Goal: Task Accomplishment & Management: Manage account settings

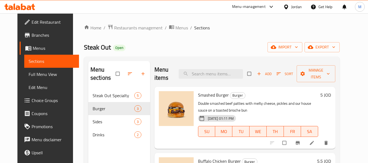
click at [291, 8] on div "Jordan" at bounding box center [296, 7] width 11 height 6
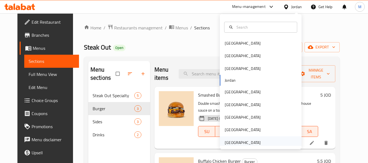
click at [238, 143] on div "[GEOGRAPHIC_DATA]" at bounding box center [243, 143] width 36 height 6
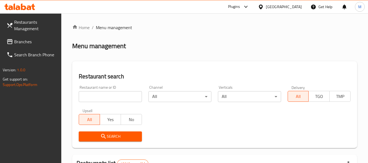
click at [112, 96] on input "search" at bounding box center [110, 96] width 63 height 11
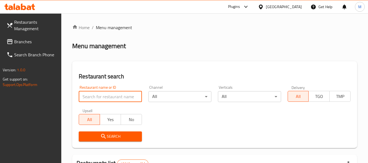
paste input "SHAAY AL NANA"
type input "SHAAY AL NANA"
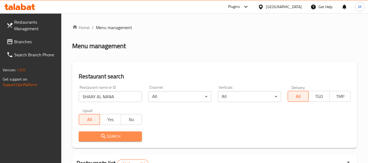
click at [110, 139] on span "Search" at bounding box center [110, 136] width 54 height 7
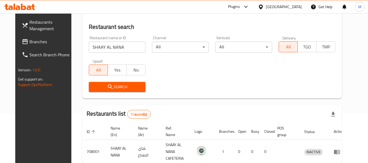
scroll to position [75, 0]
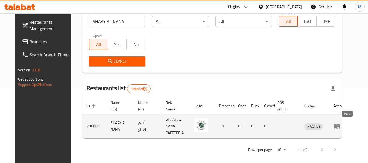
click at [341, 125] on icon "enhanced table" at bounding box center [337, 126] width 7 height 7
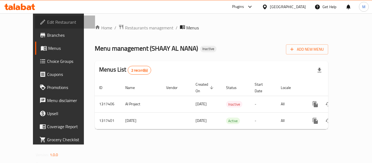
click at [47, 23] on span "Edit Restaurant" at bounding box center [69, 22] width 44 height 7
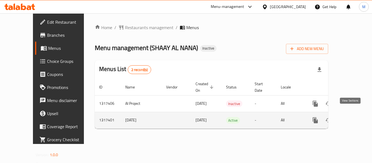
click at [353, 118] on icon "enhanced table" at bounding box center [355, 120] width 5 height 5
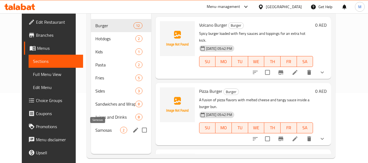
scroll to position [76, 0]
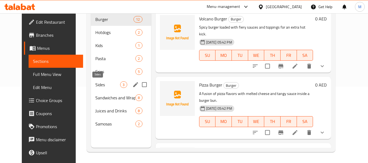
click at [97, 86] on span "Sides" at bounding box center [107, 85] width 25 height 7
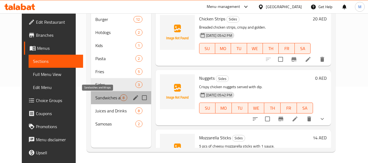
click at [96, 98] on span "Sandwiches and Wraps" at bounding box center [107, 98] width 25 height 7
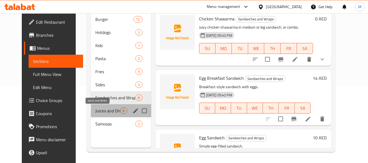
click at [97, 108] on span "Juices and Drinks" at bounding box center [107, 111] width 25 height 7
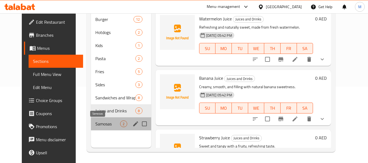
click at [98, 123] on span "Samosas" at bounding box center [107, 124] width 25 height 7
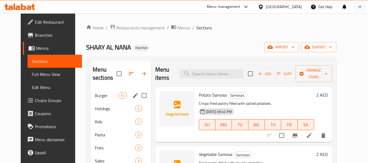
drag, startPoint x: 95, startPoint y: 99, endPoint x: 17, endPoint y: 3, distance: 123.8
click at [95, 99] on div "Burger 12" at bounding box center [121, 95] width 61 height 13
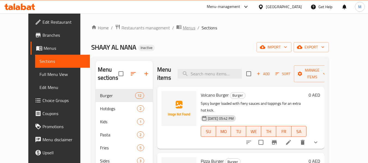
click at [183, 26] on span "Menus" at bounding box center [189, 28] width 13 height 7
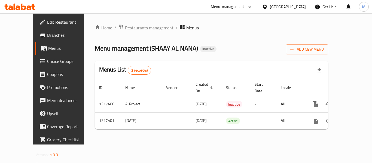
click at [338, 138] on div "Home / Restaurants management / Menus Menu management ( SHAAY AL NANA ) Inactiv…" at bounding box center [211, 78] width 255 height 131
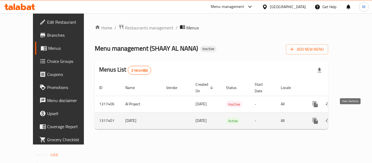
click at [353, 119] on icon "enhanced table" at bounding box center [355, 121] width 5 height 5
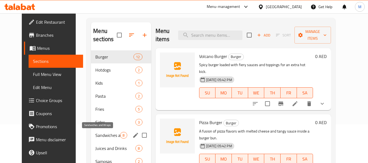
scroll to position [55, 0]
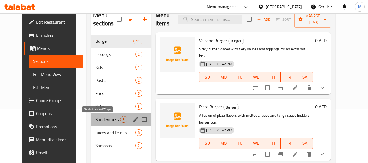
click at [99, 120] on span "Sandwiches and Wraps" at bounding box center [107, 119] width 25 height 7
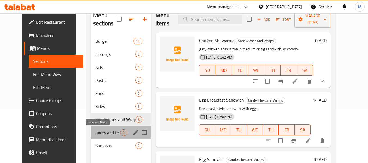
click at [95, 131] on span "Juices and Drinks" at bounding box center [107, 133] width 25 height 7
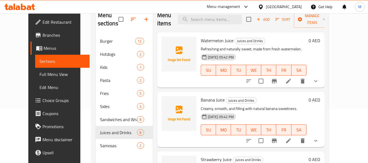
click at [43, 19] on span "Edit Restaurant" at bounding box center [64, 22] width 43 height 7
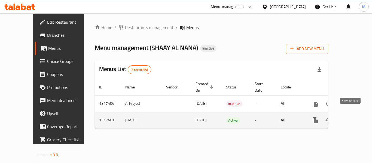
click at [353, 117] on icon "enhanced table" at bounding box center [355, 120] width 7 height 7
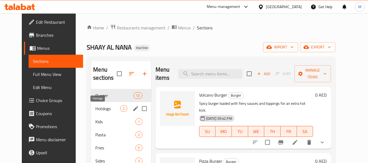
click at [100, 105] on div "Hotdogs 2" at bounding box center [121, 108] width 60 height 13
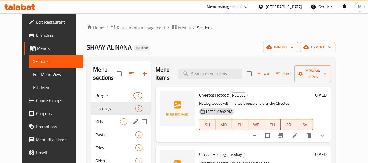
click at [94, 118] on div "Kids 1" at bounding box center [121, 121] width 60 height 13
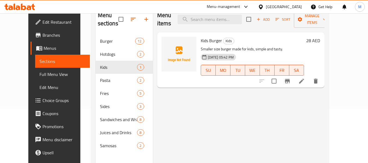
scroll to position [76, 0]
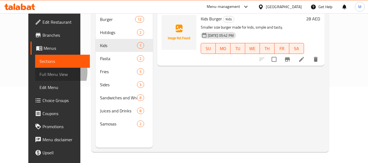
click at [40, 72] on span "Full Menu View" at bounding box center [63, 74] width 46 height 7
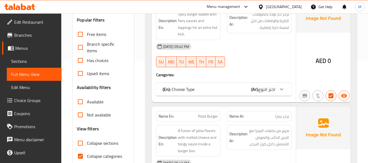
scroll to position [131, 0]
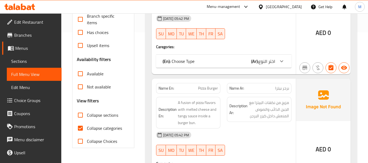
click at [104, 131] on span "Collapse categories" at bounding box center [104, 128] width 35 height 7
click at [87, 131] on input "Collapse categories" at bounding box center [80, 128] width 13 height 13
checkbox input "false"
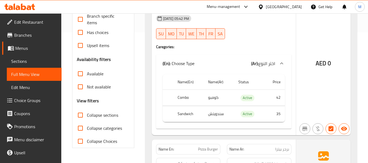
click at [105, 115] on span "Collapse sections" at bounding box center [102, 115] width 31 height 7
click at [87, 115] on input "Collapse sections" at bounding box center [80, 115] width 13 height 13
checkbox input "true"
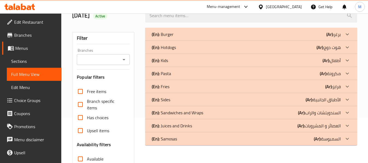
scroll to position [45, 0]
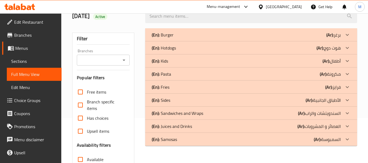
click at [166, 36] on p "(En): Burger" at bounding box center [163, 35] width 22 height 7
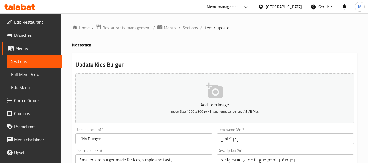
click at [188, 27] on span "Sections" at bounding box center [191, 28] width 16 height 7
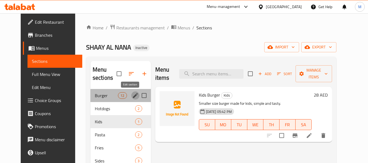
click at [132, 95] on icon "edit" at bounding box center [135, 95] width 7 height 7
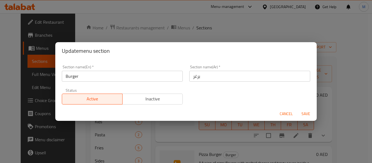
click at [190, 78] on input "برغر" at bounding box center [250, 76] width 121 height 11
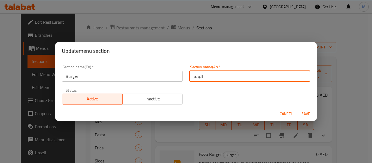
type input "البرغر"
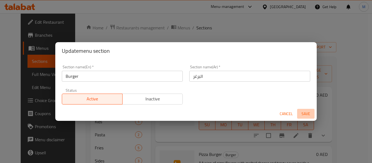
click at [308, 112] on span "Save" at bounding box center [306, 114] width 13 height 7
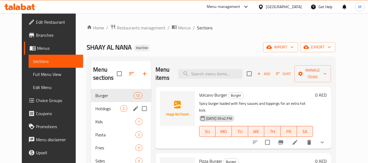
drag, startPoint x: 135, startPoint y: 109, endPoint x: 131, endPoint y: 107, distance: 4.8
click at [139, 109] on input "Menu sections" at bounding box center [144, 108] width 11 height 11
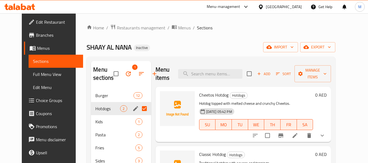
click at [139, 109] on input "Menu sections" at bounding box center [144, 108] width 11 height 11
checkbox input "false"
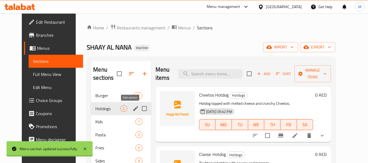
click at [133, 109] on icon "edit" at bounding box center [136, 109] width 7 height 7
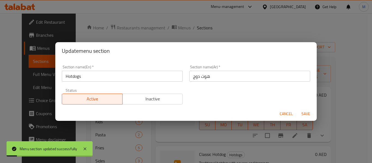
click at [190, 76] on input "هوت دوج" at bounding box center [250, 76] width 121 height 11
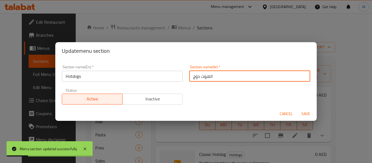
type input "الهوت دوج"
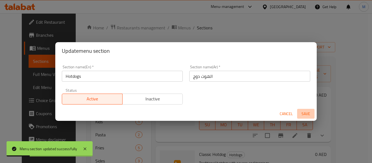
click at [303, 114] on span "Save" at bounding box center [306, 114] width 13 height 7
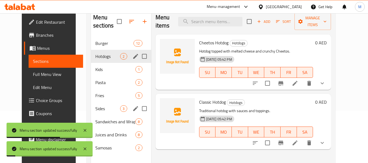
scroll to position [55, 0]
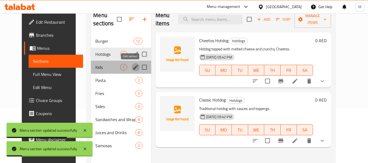
click at [133, 65] on icon "edit" at bounding box center [136, 67] width 7 height 7
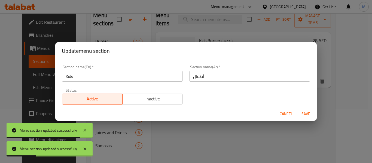
click at [187, 77] on div "Section name(Ar)   * أطفال Section name(Ar) *" at bounding box center [250, 73] width 128 height 23
click at [190, 77] on input "أطفال" at bounding box center [250, 76] width 121 height 11
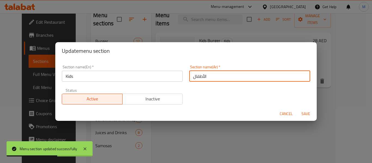
type input "الأطفال"
click at [308, 114] on span "Save" at bounding box center [306, 114] width 13 height 7
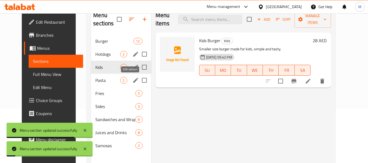
click at [133, 80] on icon "edit" at bounding box center [136, 80] width 7 height 7
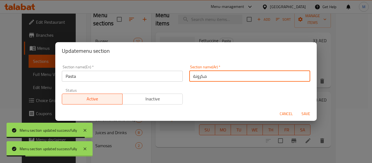
click at [190, 79] on input "مكرونة" at bounding box center [250, 76] width 121 height 11
type input "المكرونة"
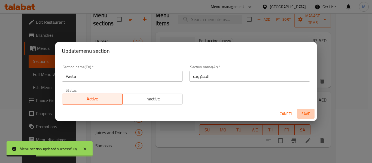
click at [303, 111] on span "Save" at bounding box center [306, 114] width 13 height 7
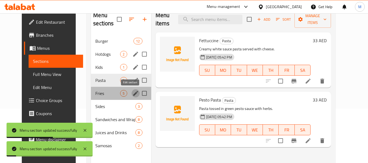
click at [133, 94] on icon "edit" at bounding box center [136, 93] width 7 height 7
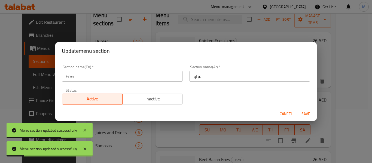
click at [191, 78] on input "فرايز" at bounding box center [250, 76] width 121 height 11
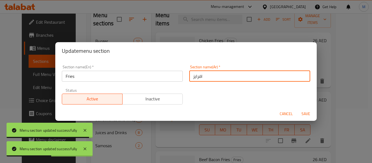
type input "فرايز"
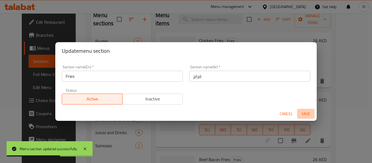
click at [308, 116] on span "Save" at bounding box center [306, 114] width 13 height 7
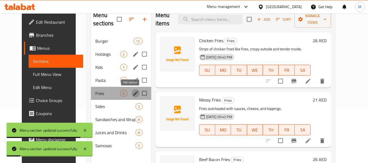
click at [133, 94] on icon "edit" at bounding box center [135, 93] width 5 height 5
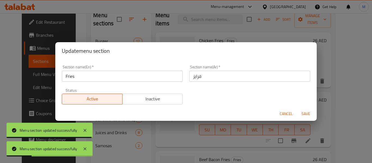
click at [190, 77] on input "فرايز" at bounding box center [250, 76] width 121 height 11
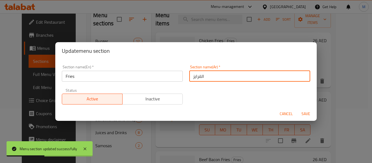
type input "الفرايز"
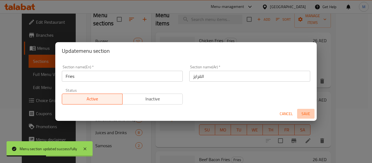
click at [308, 113] on span "Save" at bounding box center [306, 114] width 13 height 7
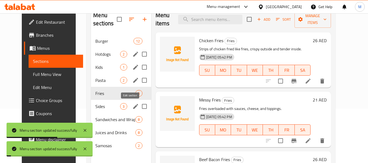
click at [133, 106] on icon "edit" at bounding box center [135, 106] width 5 height 5
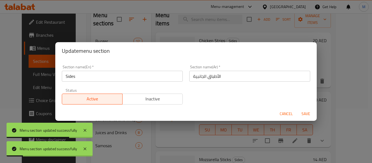
click at [306, 115] on span "Save" at bounding box center [306, 114] width 13 height 7
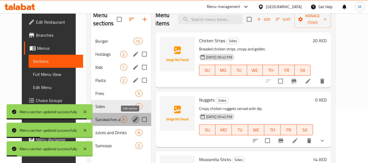
click at [133, 119] on icon "edit" at bounding box center [136, 119] width 7 height 7
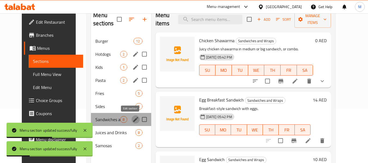
click at [133, 120] on icon "edit" at bounding box center [135, 119] width 5 height 5
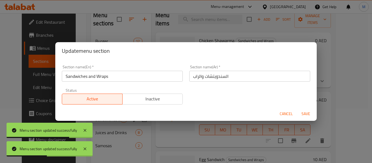
click at [287, 114] on span "Cancel" at bounding box center [286, 114] width 13 height 7
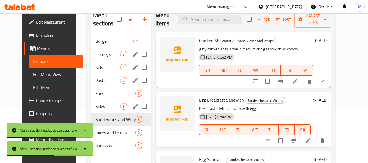
scroll to position [76, 0]
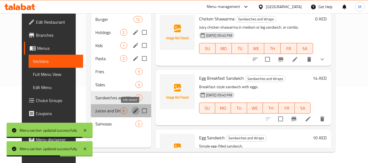
click at [133, 112] on icon "edit" at bounding box center [136, 111] width 7 height 7
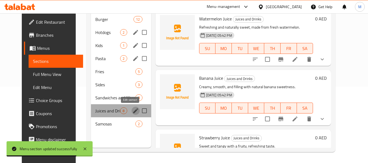
click at [133, 111] on icon "edit" at bounding box center [135, 111] width 5 height 5
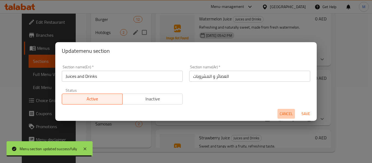
click at [290, 113] on span "Cancel" at bounding box center [286, 114] width 13 height 7
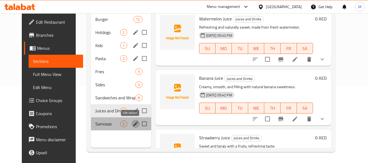
click at [133, 124] on icon "edit" at bounding box center [136, 124] width 7 height 7
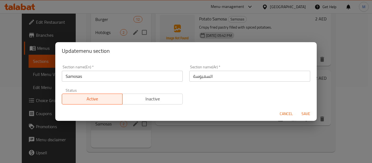
click at [84, 77] on input "Samosas" at bounding box center [122, 76] width 121 height 11
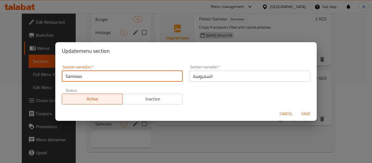
click at [84, 77] on input "Samosas" at bounding box center [122, 76] width 121 height 11
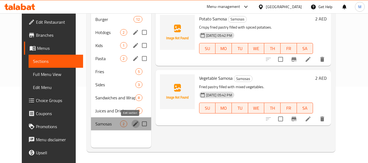
click at [133, 125] on icon "edit" at bounding box center [135, 124] width 5 height 5
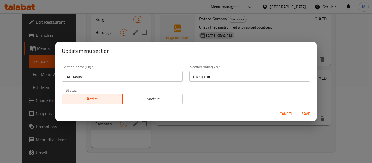
click at [100, 77] on input "Samosas" at bounding box center [122, 76] width 121 height 11
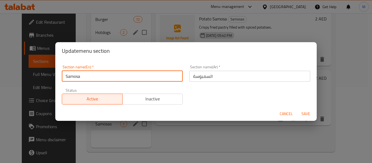
type input "Samosa"
click at [297, 109] on button "Save" at bounding box center [305, 114] width 17 height 10
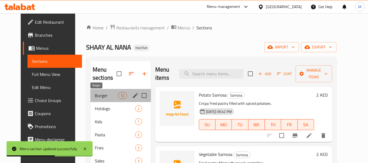
click at [98, 94] on span "Burger" at bounding box center [106, 95] width 23 height 7
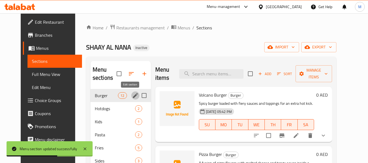
click at [132, 93] on icon "edit" at bounding box center [135, 95] width 7 height 7
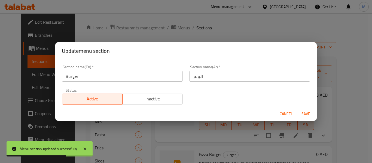
click at [195, 78] on input "البرغر" at bounding box center [250, 76] width 121 height 11
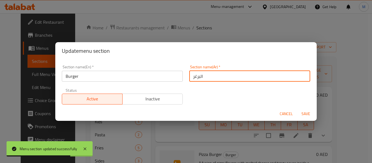
click at [195, 78] on input "البرغر" at bounding box center [250, 76] width 121 height 11
click at [191, 74] on input "البرغر" at bounding box center [250, 76] width 121 height 11
click at [193, 77] on input "البرغر" at bounding box center [250, 76] width 121 height 11
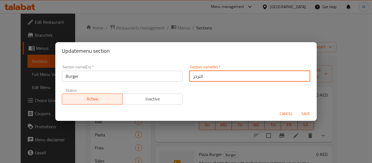
type input "البرجر"
click at [297, 109] on button "Save" at bounding box center [305, 114] width 17 height 10
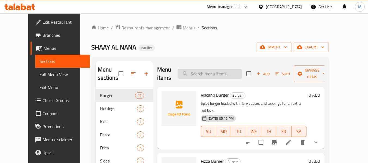
click at [210, 73] on input "search" at bounding box center [210, 74] width 64 height 10
paste input "تشيتوس"
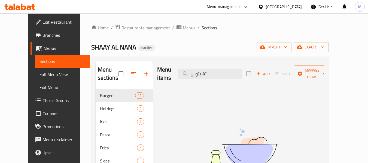
type input "تشيتوس"
drag, startPoint x: 213, startPoint y: 71, endPoint x: 203, endPoint y: 73, distance: 10.5
click at [203, 73] on input "تشيتوس" at bounding box center [210, 74] width 64 height 10
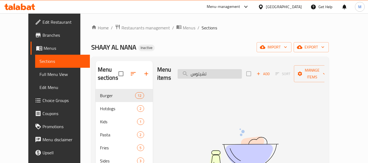
click at [212, 69] on input "تشيتوس" at bounding box center [210, 74] width 64 height 10
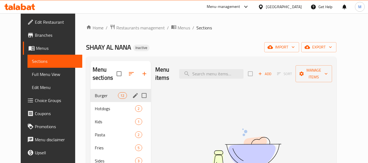
click at [98, 95] on span "Burger" at bounding box center [106, 95] width 23 height 7
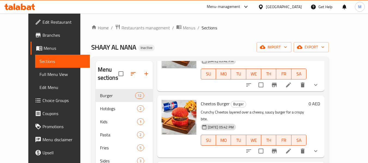
scroll to position [136, 0]
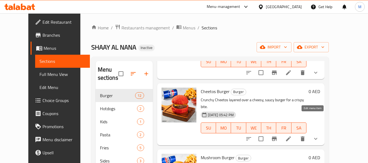
click at [292, 136] on icon at bounding box center [288, 139] width 7 height 7
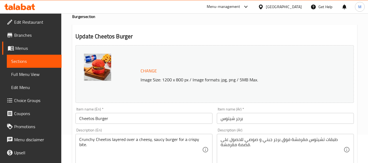
scroll to position [55, 0]
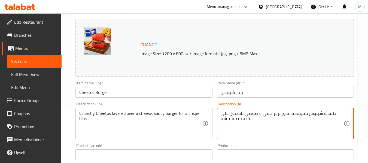
type textarea "طبقات شيتوس مقرمشة فوق برجر جبني و صوصي للحصول على قضمة مقرمشة."
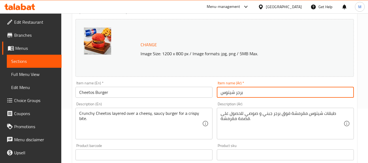
click at [258, 92] on input "برجر شيتوس" at bounding box center [285, 92] width 137 height 11
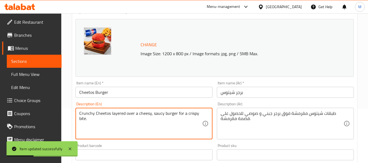
click at [162, 114] on textarea "Crunchy Cheetos layered over a cheesy, saucy burger for a crispy bite." at bounding box center [140, 124] width 123 height 26
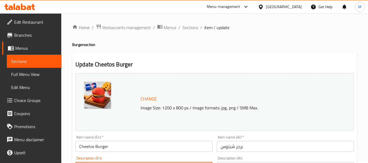
scroll to position [0, 0]
click at [186, 25] on span "Sections" at bounding box center [191, 28] width 16 height 7
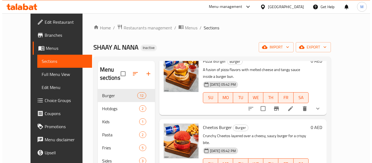
scroll to position [109, 0]
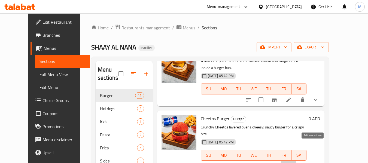
click at [291, 163] on icon at bounding box center [288, 166] width 5 height 5
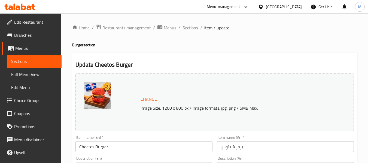
click at [188, 25] on span "Sections" at bounding box center [191, 28] width 16 height 7
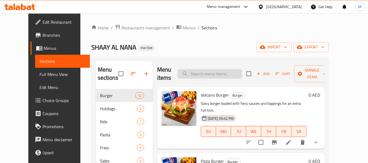
click at [202, 70] on input "search" at bounding box center [210, 74] width 64 height 10
paste input "تيندر"
type input "تيندر"
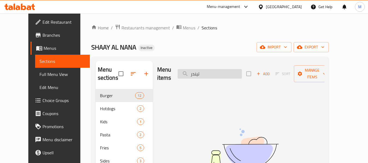
click at [202, 70] on input "تيندر" at bounding box center [210, 74] width 64 height 10
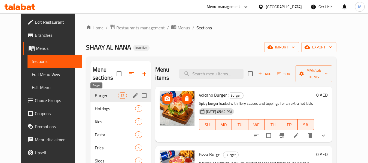
click at [103, 93] on span "Burger" at bounding box center [106, 95] width 23 height 7
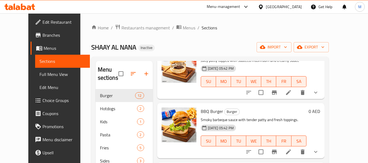
scroll to position [273, 0]
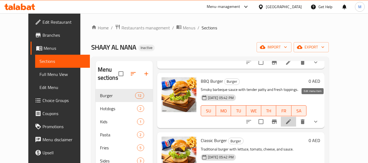
click at [292, 119] on icon at bounding box center [288, 122] width 7 height 7
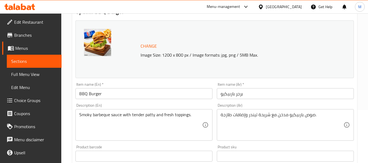
scroll to position [55, 0]
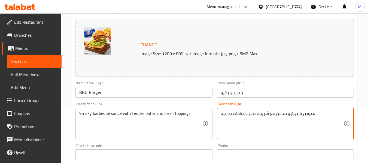
type textarea "صوص باربيكيو مدخن مع شريحة تندر وإضافات طازجة."
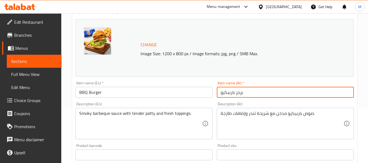
click at [250, 92] on input "برجر باربيكيو" at bounding box center [285, 92] width 137 height 11
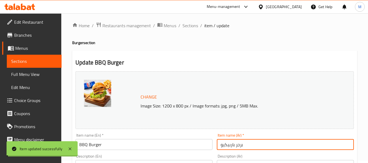
scroll to position [0, 0]
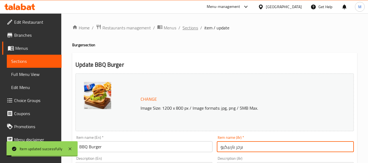
click at [193, 27] on span "Sections" at bounding box center [191, 28] width 16 height 7
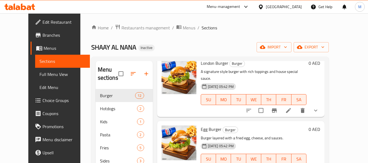
scroll to position [436, 0]
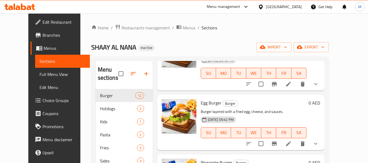
click at [291, 142] on icon at bounding box center [288, 144] width 5 height 5
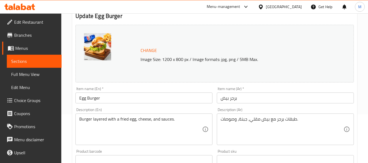
scroll to position [55, 0]
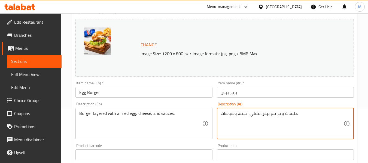
drag, startPoint x: 277, startPoint y: 114, endPoint x: 297, endPoint y: 114, distance: 19.4
click at [326, 115] on textarea "طبقات برجر مع بيض مقلي، جبنة، وصوصات." at bounding box center [282, 124] width 123 height 26
drag, startPoint x: 331, startPoint y: 114, endPoint x: 346, endPoint y: 111, distance: 15.2
click at [346, 111] on div "طبقات برجر مع بيض مقلي، جبنة، وصوصات. Description (Ar)" at bounding box center [285, 124] width 137 height 32
click at [329, 116] on textarea "برجر مع بيض مقلي، جبنة، وصوصات." at bounding box center [282, 124] width 123 height 26
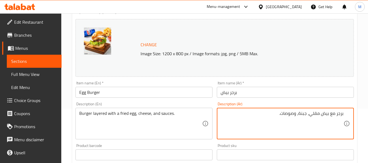
click at [329, 116] on textarea "برجر مع بيض مقلي، جبنة، وصوصات." at bounding box center [282, 124] width 123 height 26
type textarea "برجر مع طبقات بيض مقلي، جبنة، وصوصات."
click at [264, 91] on input "برجر بيض" at bounding box center [285, 92] width 137 height 11
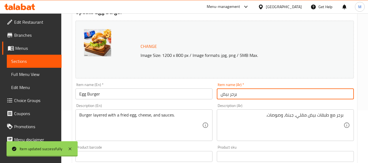
scroll to position [0, 0]
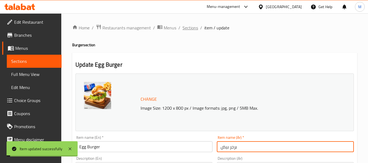
click at [188, 28] on span "Sections" at bounding box center [191, 28] width 16 height 7
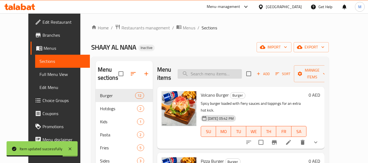
click at [227, 74] on input "search" at bounding box center [210, 74] width 64 height 10
paste input "Cheesy burger stuffed with crunchy Doritos for extra flavor."
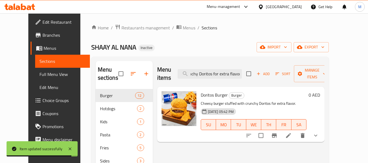
type input "Cheesy burger stuffed with crunchy Doritos for extra flavor."
click at [292, 133] on icon at bounding box center [288, 136] width 7 height 7
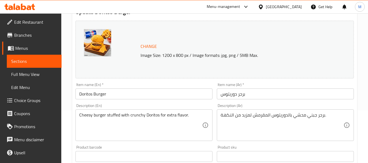
scroll to position [55, 0]
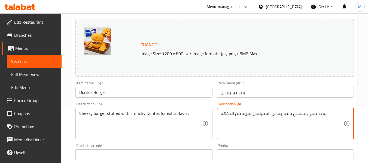
click at [310, 115] on textarea "برجر جبني محشي بالدوريتوس المقرمش لمزيد من النكهة." at bounding box center [282, 124] width 123 height 26
type textarea "برجر تشيزي محشي بالدوريتوس المقرمش لمزيد من النكهة."
click at [240, 93] on input "برجر دوريتوس" at bounding box center [285, 92] width 137 height 11
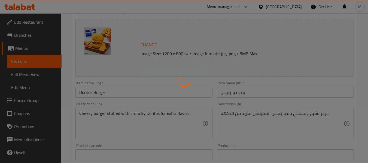
click at [116, 113] on div at bounding box center [184, 81] width 368 height 163
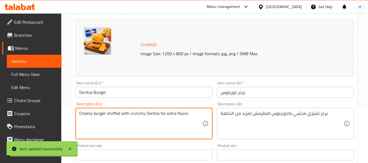
click at [116, 113] on textarea "Cheesy burger stuffed with crunchy Doritos for extra flavor." at bounding box center [140, 124] width 123 height 26
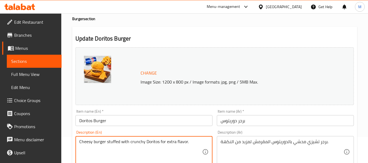
scroll to position [0, 0]
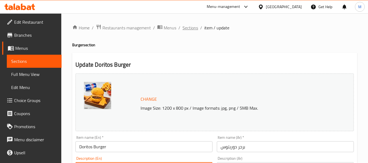
click at [194, 30] on span "Sections" at bounding box center [191, 28] width 16 height 7
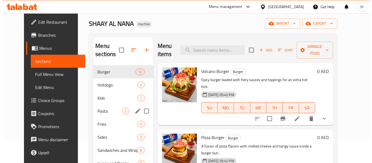
scroll to position [22, 0]
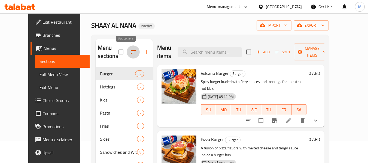
click at [130, 53] on icon "button" at bounding box center [133, 52] width 7 height 7
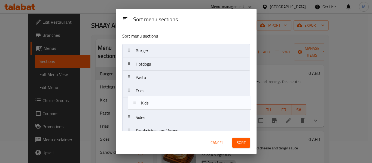
drag, startPoint x: 151, startPoint y: 80, endPoint x: 157, endPoint y: 109, distance: 29.4
click at [157, 109] on nav "Burger Hotdogs Kids Pasta Fries Sides Sandwiches and Wraps Juices and Drinks Sa…" at bounding box center [186, 104] width 128 height 121
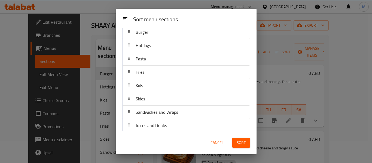
scroll to position [27, 0]
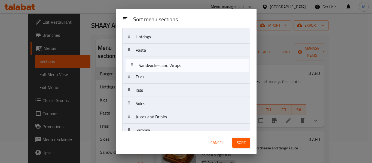
drag, startPoint x: 156, startPoint y: 97, endPoint x: 159, endPoint y: 65, distance: 31.7
click at [159, 65] on nav "Burger Hotdogs Pasta Fries Kids Sides Sandwiches and Wraps Juices and Drinks Sa…" at bounding box center [186, 77] width 128 height 121
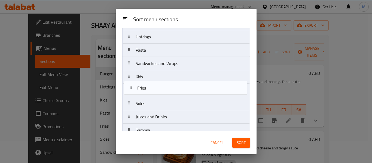
click at [156, 92] on nav "Burger Hotdogs Pasta Sandwiches and Wraps Fries Kids Sides Juices and Drinks Sa…" at bounding box center [186, 77] width 128 height 121
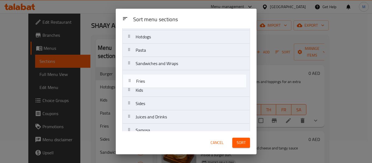
drag, startPoint x: 146, startPoint y: 89, endPoint x: 146, endPoint y: 78, distance: 11.2
click at [146, 78] on nav "Burger Hotdogs Pasta Sandwiches and Wraps Kids Fries Sides Juices and Drinks Sa…" at bounding box center [186, 77] width 128 height 121
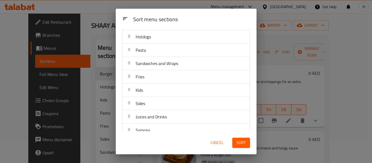
click at [159, 118] on span "Juices and Drinks" at bounding box center [151, 117] width 31 height 8
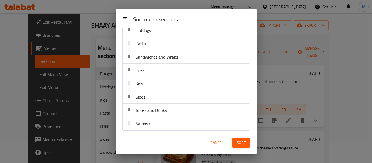
scroll to position [35, 0]
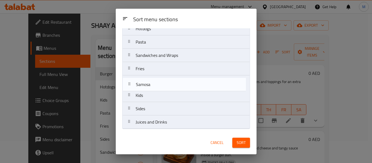
drag, startPoint x: 154, startPoint y: 123, endPoint x: 154, endPoint y: 83, distance: 39.5
click at [154, 83] on nav "Burger Hotdogs Pasta Sandwiches and Wraps Fries Kids Sides Juices and Drinks Sa…" at bounding box center [186, 68] width 128 height 121
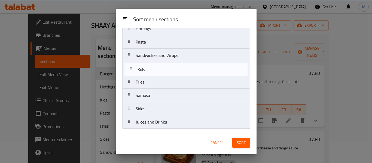
drag, startPoint x: 149, startPoint y: 97, endPoint x: 151, endPoint y: 69, distance: 27.6
click at [151, 69] on nav "Burger Hotdogs Pasta Sandwiches and Wraps Fries Samosa Kids Sides Juices and Dr…" at bounding box center [186, 68] width 128 height 121
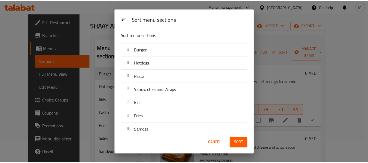
scroll to position [0, 0]
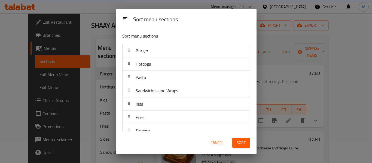
click at [241, 143] on span "Sort" at bounding box center [241, 143] width 9 height 7
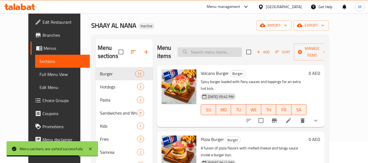
click at [218, 49] on input "search" at bounding box center [210, 52] width 64 height 10
paste input "Chicken Fries"
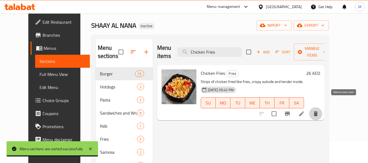
click at [318, 112] on icon "delete" at bounding box center [316, 114] width 4 height 5
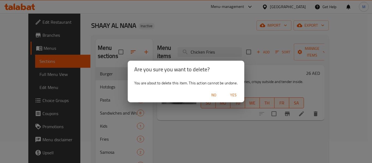
click at [234, 94] on span "Yes" at bounding box center [233, 95] width 13 height 7
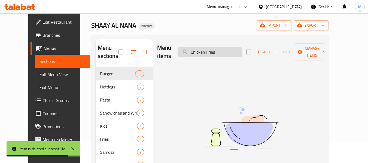
click at [209, 50] on input "Chicken Fries" at bounding box center [210, 52] width 64 height 10
paste input "French fries topped with beef bacon and melted cheese."
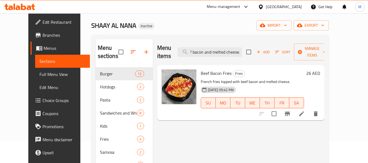
type input "French fries topped with beef bacon and melted cheese."
click at [304, 112] on icon at bounding box center [301, 114] width 5 height 5
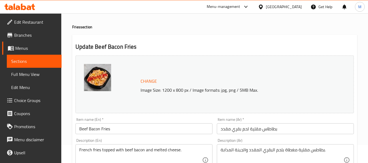
scroll to position [55, 0]
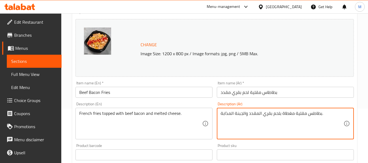
click at [258, 113] on textarea "بطاطس مقلية مغطاة بلحم بقري المقدد والجبنة المذابة." at bounding box center [282, 124] width 123 height 26
type textarea "بطاطس مقلية مغطاة بلحم بقري مقدد والجبنة المذابة."
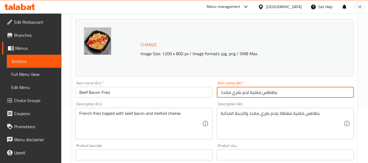
click at [262, 91] on input "بطاطاس مقلية لحم بقري مقدد" at bounding box center [285, 92] width 137 height 11
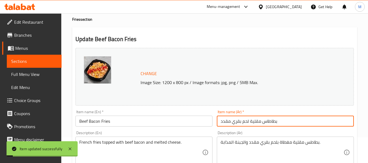
scroll to position [0, 0]
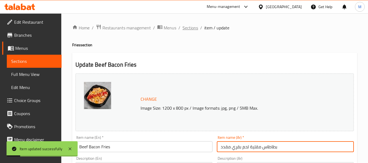
click at [194, 29] on span "Sections" at bounding box center [191, 28] width 16 height 7
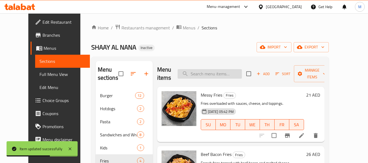
click at [216, 77] on input "search" at bounding box center [210, 74] width 64 height 10
paste input "Normal Fries"
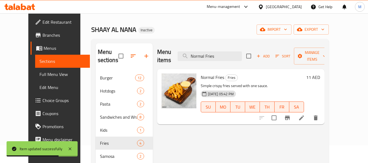
scroll to position [27, 0]
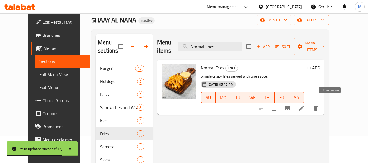
type input "Normal Fries"
click at [305, 105] on icon at bounding box center [302, 108] width 7 height 7
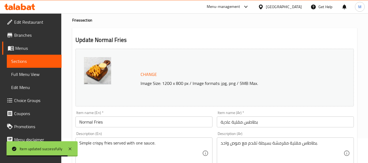
scroll to position [82, 0]
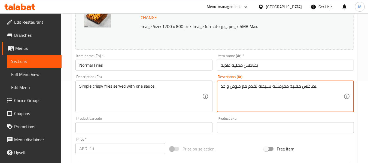
type textarea "بطاطس مقلية مقرمشة بسيطة تقدم مع صوص واحد."
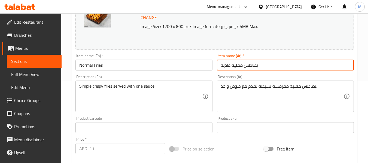
click at [265, 66] on input "بطاطس مقلية عادية" at bounding box center [285, 65] width 137 height 11
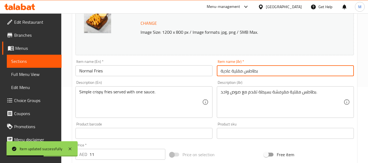
scroll to position [0, 0]
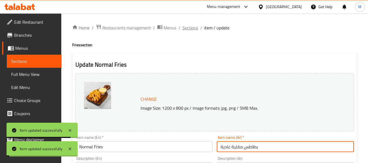
click at [191, 27] on span "Sections" at bounding box center [191, 28] width 16 height 7
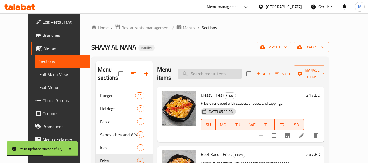
click at [221, 71] on input "search" at bounding box center [210, 74] width 64 height 10
paste input "Fries tossed with spicy sauce and molten cheese."
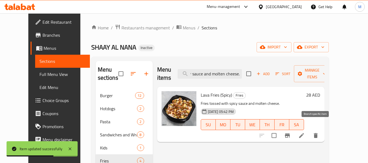
type input "Fries tossed with spicy sauce and molten cheese."
click at [305, 133] on icon at bounding box center [302, 136] width 7 height 7
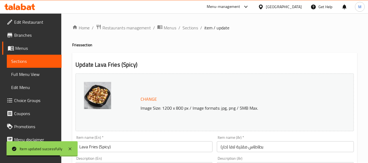
scroll to position [55, 0]
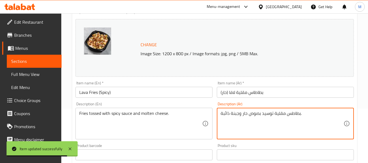
click at [269, 114] on textarea "بطاطس مقلية توسيد بصوص حار وجبنة ذائبة." at bounding box center [282, 124] width 123 height 26
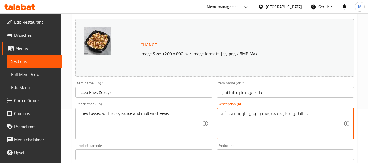
type textarea "بطاطس مقلية مغموسة بصوص حار وجبنة ذائبة."
click at [280, 96] on input "بطاطاس مقلية لافا (حار)" at bounding box center [285, 92] width 137 height 11
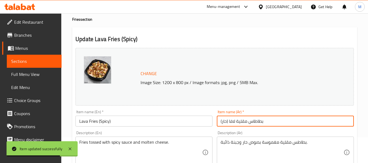
scroll to position [0, 0]
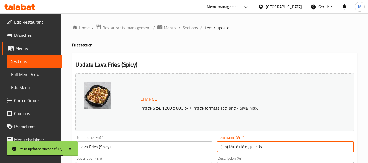
click at [194, 28] on span "Sections" at bounding box center [191, 28] width 16 height 7
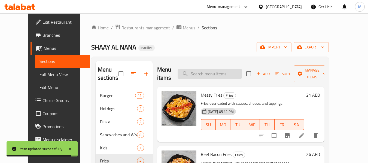
click at [206, 77] on input "search" at bounding box center [210, 74] width 64 height 10
paste input "tossed"
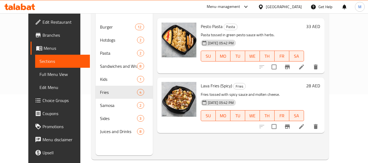
scroll to position [76, 0]
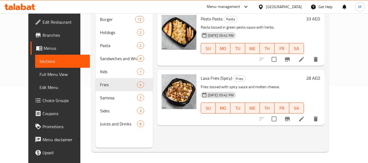
type input "tossed"
click at [305, 56] on icon at bounding box center [302, 59] width 7 height 7
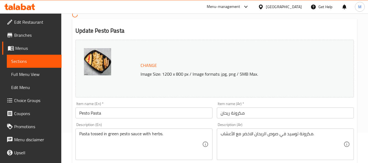
scroll to position [55, 0]
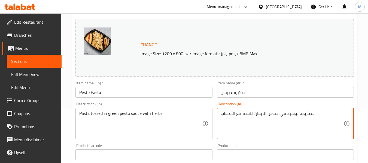
click at [294, 116] on textarea "مكرونة توسيد في صوص الريحان الاخضر مع الأعشاب." at bounding box center [282, 124] width 123 height 26
type textarea "مكرونة مغموسة في صوص الريحان الاخضر مع الأعشاب."
click at [269, 90] on input "مكرونة ريحان" at bounding box center [285, 92] width 137 height 11
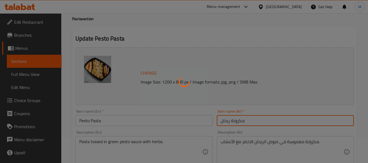
scroll to position [0, 0]
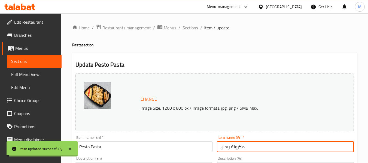
click at [188, 28] on span "Sections" at bounding box center [191, 28] width 16 height 7
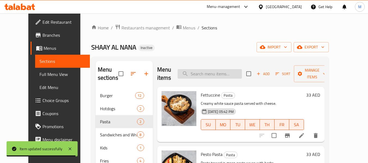
click at [213, 72] on input "search" at bounding box center [210, 74] width 64 height 10
paste input "tasty"
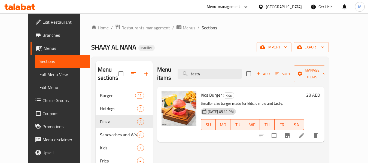
type input "tasty"
click at [309, 131] on li at bounding box center [301, 136] width 15 height 10
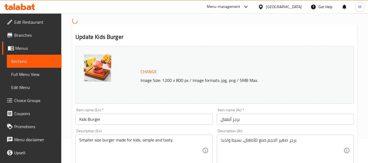
scroll to position [27, 0]
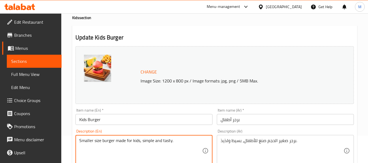
drag, startPoint x: 169, startPoint y: 141, endPoint x: 172, endPoint y: 145, distance: 4.3
type textarea "Smaller size burger made for kids."
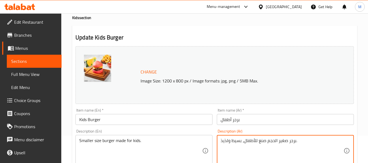
drag, startPoint x: 242, startPoint y: 142, endPoint x: 212, endPoint y: 143, distance: 29.8
click at [273, 143] on textarea "برجر صغير الحجم صنع للأطفال،." at bounding box center [282, 151] width 123 height 26
type textarea "برجر صغير الحجم صنع للأطفال."
click at [245, 120] on input "برجر أطفال" at bounding box center [285, 119] width 137 height 11
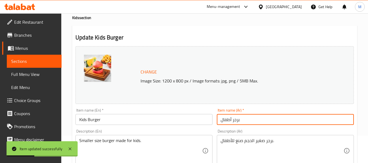
click at [89, 122] on input "Kids Burger" at bounding box center [144, 119] width 137 height 11
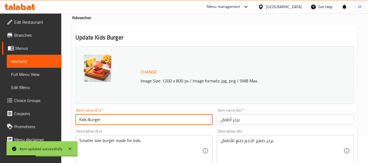
click at [89, 122] on input "Kids Burger" at bounding box center [144, 119] width 137 height 11
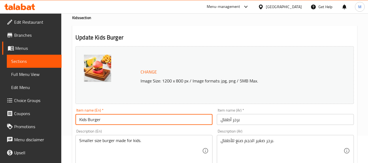
click at [241, 127] on div "Item name (Ar)   * برجر أطفال Item name (Ar) *" at bounding box center [286, 116] width 142 height 21
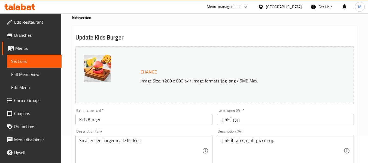
click at [245, 124] on input "برجر أطفال" at bounding box center [285, 119] width 137 height 11
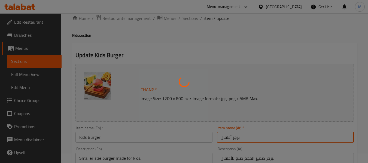
scroll to position [0, 0]
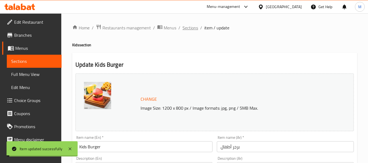
click at [193, 25] on span "Sections" at bounding box center [191, 28] width 16 height 7
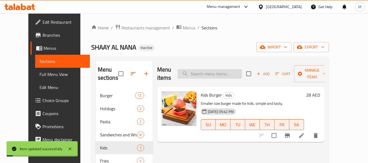
click at [213, 69] on input "search" at bounding box center [210, 74] width 64 height 10
paste input "Breaded chicken strips, crispy and golden."
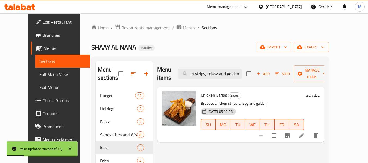
type input "Breaded chicken strips, crispy and golden."
click at [305, 133] on icon at bounding box center [302, 136] width 7 height 7
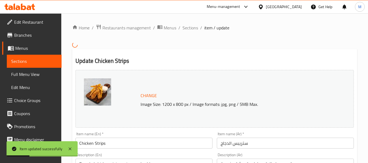
scroll to position [55, 0]
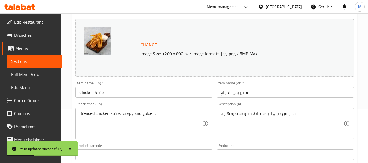
click at [242, 92] on input "ستريبس الدجاج" at bounding box center [285, 92] width 137 height 11
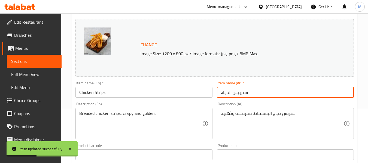
click at [242, 92] on input "ستريبس الدجاج" at bounding box center [285, 92] width 137 height 11
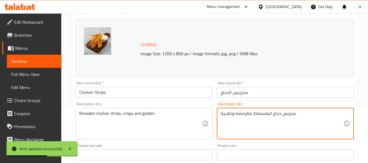
click at [293, 115] on textarea "ستربس دجاج البقسماط, مقرمشة وذهبية." at bounding box center [282, 124] width 123 height 26
click at [292, 115] on textarea "ستربس دجاج البقسماط, مقرمشة وذهبية." at bounding box center [282, 124] width 123 height 26
paste textarea "ي"
click at [264, 93] on input "ستريبس الدجاج" at bounding box center [285, 92] width 137 height 11
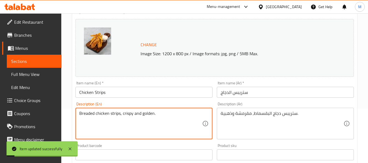
click at [122, 114] on textarea "Breaded chicken strips, crispy and golden." at bounding box center [140, 124] width 123 height 26
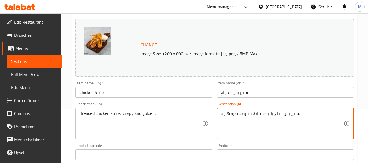
type textarea "ستريبس دجاج بالبقسماط, مقرمشة وذهبية."
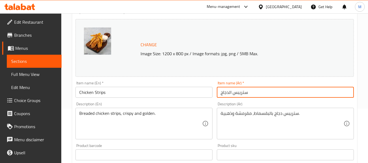
click at [254, 93] on input "ستريبس الدجاج" at bounding box center [285, 92] width 137 height 11
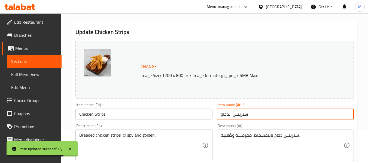
scroll to position [0, 0]
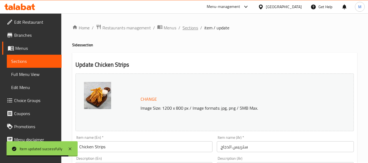
click at [189, 29] on span "Sections" at bounding box center [191, 28] width 16 height 7
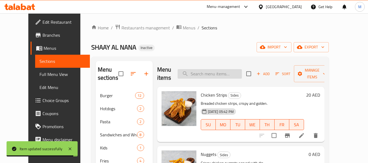
click at [201, 73] on input "search" at bounding box center [210, 74] width 64 height 10
paste input "Potato Samosa"
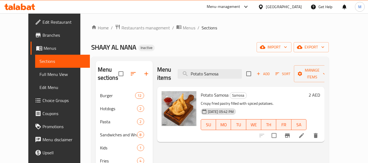
type input "Potato Samosa"
click at [309, 131] on li at bounding box center [301, 136] width 15 height 10
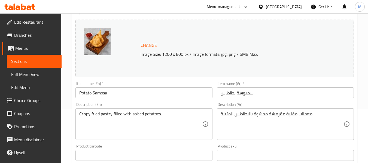
scroll to position [55, 0]
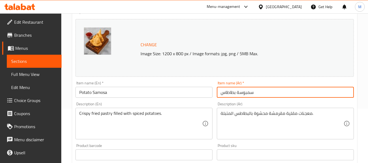
click at [225, 94] on input "سمبوسة بطاطاس" at bounding box center [285, 92] width 137 height 11
click at [230, 93] on input "سمبوسة بطاطس" at bounding box center [285, 92] width 137 height 11
type input "سمبوسة بطاطس"
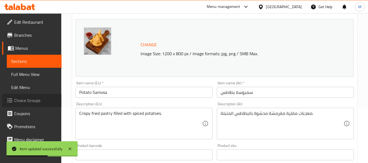
click at [32, 103] on span "Choice Groups" at bounding box center [35, 100] width 43 height 7
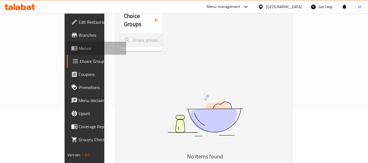
click at [79, 48] on span "Menus" at bounding box center [100, 48] width 43 height 7
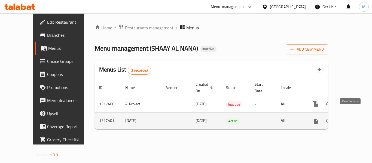
click at [352, 118] on icon "enhanced table" at bounding box center [355, 121] width 7 height 7
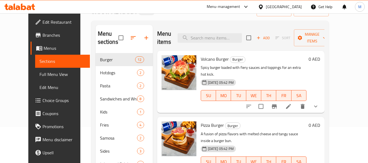
scroll to position [76, 0]
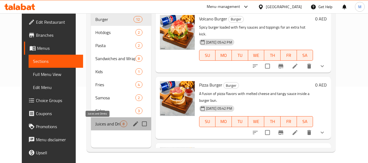
click at [95, 125] on span "Juices and Drinks" at bounding box center [107, 124] width 25 height 7
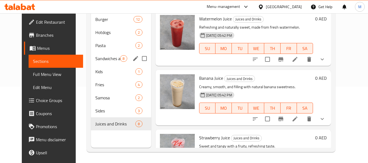
click at [99, 57] on span "Sandwiches and Wraps" at bounding box center [107, 58] width 25 height 7
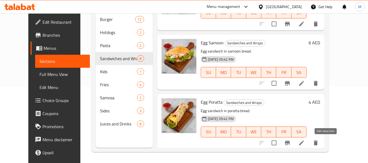
scroll to position [335, 0]
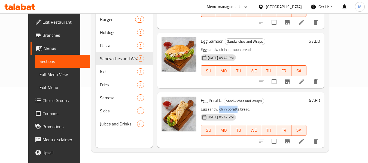
drag, startPoint x: 220, startPoint y: 108, endPoint x: 233, endPoint y: 108, distance: 13.1
click at [232, 108] on p "Egg sandwich in poratta bread." at bounding box center [254, 109] width 106 height 7
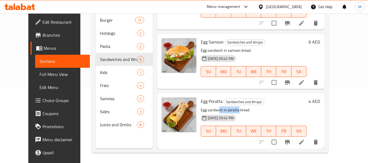
scroll to position [76, 0]
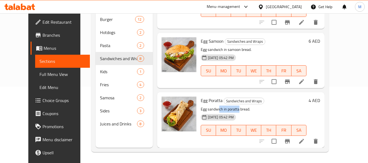
click at [305, 139] on icon at bounding box center [302, 141] width 7 height 7
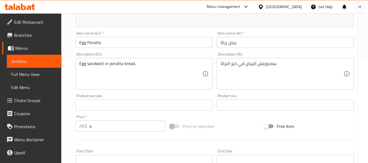
scroll to position [12, 0]
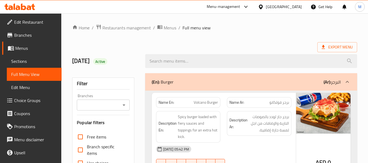
click at [167, 104] on strong "Name En:" at bounding box center [167, 103] width 16 height 6
copy strong "Name En:"
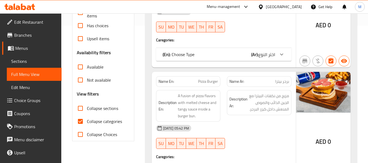
click at [100, 123] on span "Collapse categories" at bounding box center [104, 121] width 35 height 7
click at [87, 123] on input "Collapse categories" at bounding box center [80, 121] width 13 height 13
checkbox input "false"
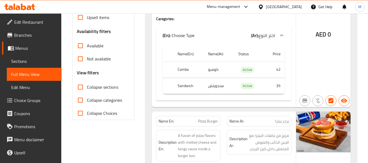
scroll to position [90, 0]
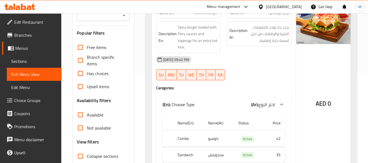
click at [106, 156] on span "Collapse sections" at bounding box center [102, 156] width 31 height 7
click at [87, 156] on input "Collapse sections" at bounding box center [80, 156] width 13 height 13
checkbox input "true"
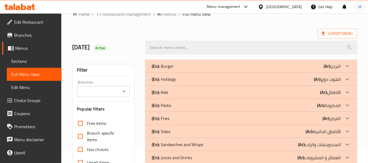
scroll to position [8, 0]
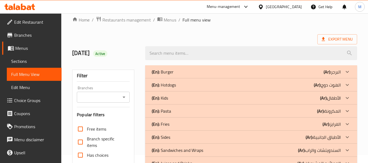
click at [177, 70] on div "(En): Burger (Ar): البرجر" at bounding box center [246, 72] width 189 height 7
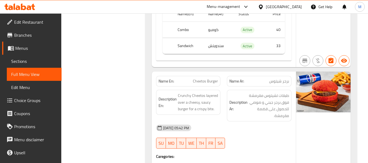
scroll to position [390, 0]
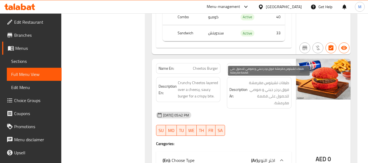
click at [272, 85] on span "طبقات تشيتوس مقرمشة فوق برجر جبني و صوصي للحصول على قضمة مقرمشة." at bounding box center [269, 93] width 40 height 27
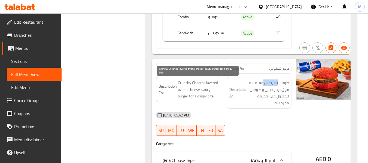
copy span "تشيتوس"
click at [206, 91] on span "Crunchy Cheetos layered over a cheesy, saucy burger for a crispy bite." at bounding box center [198, 90] width 40 height 20
copy span "saucy"
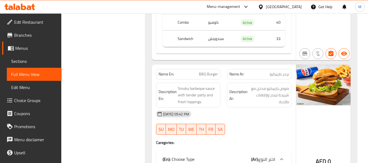
scroll to position [752, 0]
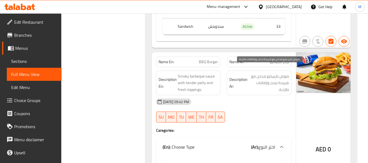
click at [274, 76] on span "صوص باربيكيو مدخن مع شريحة تيندر وإضافات طازجة." at bounding box center [269, 83] width 40 height 20
copy span "تيندر"
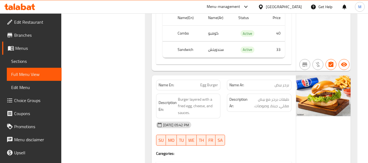
scroll to position [1243, 0]
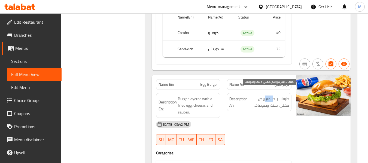
drag, startPoint x: 272, startPoint y: 93, endPoint x: 265, endPoint y: 93, distance: 6.8
click at [265, 96] on span "طبقات برجر مع بيض مقلي، جبنة، وصوصات." at bounding box center [269, 102] width 40 height 13
drag, startPoint x: 268, startPoint y: 99, endPoint x: 275, endPoint y: 98, distance: 6.6
click at [275, 98] on span "طبقات برجر مع بيض مقلي، جبنة، وصوصات." at bounding box center [269, 102] width 40 height 13
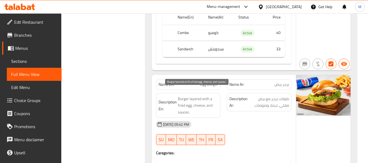
click at [196, 96] on span "Burger layered with a fried egg, cheese, and sauces." at bounding box center [198, 106] width 40 height 20
copy span "Burger layered with a fried egg, cheese, and sauces."
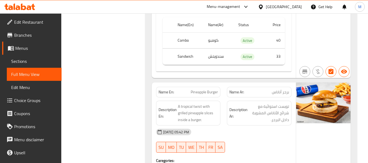
scroll to position [1434, 0]
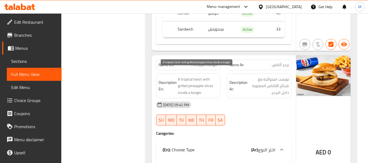
click at [197, 76] on span "A tropical twist with grilled pineapple slices inside a burger." at bounding box center [198, 86] width 40 height 20
copy span "A tropical twist with grilled pineapple slices inside a burger."
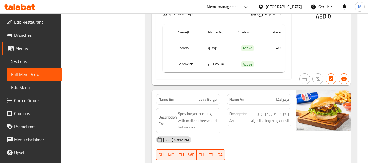
scroll to position [1597, 0]
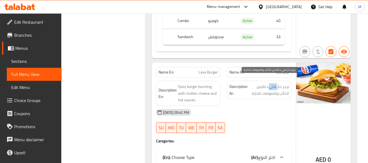
drag, startPoint x: 276, startPoint y: 81, endPoint x: 268, endPoint y: 81, distance: 8.2
click at [268, 83] on span "برجر حار مليء بالجبن الذائب والصوصات الحارة." at bounding box center [269, 89] width 40 height 13
drag, startPoint x: 276, startPoint y: 88, endPoint x: 261, endPoint y: 89, distance: 14.7
click at [261, 89] on span "برجر حار مليء بالجبن الذائب والصوصات الحارة." at bounding box center [269, 89] width 40 height 13
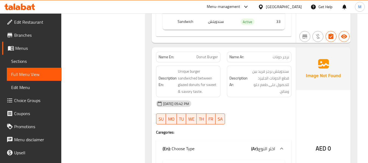
scroll to position [1788, 0]
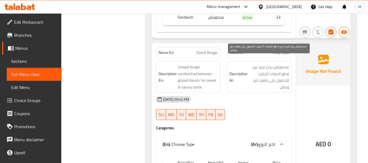
click at [278, 70] on span "سندويتش برجر فريد بين قطع الدونات الجليزد للحصول على طعم حلو ومالح." at bounding box center [269, 77] width 40 height 27
drag, startPoint x: 251, startPoint y: 62, endPoint x: 276, endPoint y: 62, distance: 25.1
click at [276, 64] on span "سندويتش برجر فريد بين قطع الدونات الجليزد للحصول على طعم حلو ومالح." at bounding box center [269, 77] width 40 height 27
click at [277, 74] on span "سندويتش برجر فريد بين قطع الدونات الجليزد للحصول على طعم حلو ومالح." at bounding box center [269, 77] width 40 height 27
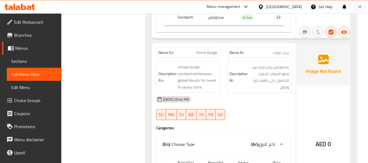
click at [178, 64] on h6 "Description En: Unique burger sandwiched between glazed donuts for sweet & savo…" at bounding box center [189, 77] width 60 height 27
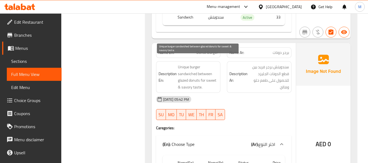
click at [182, 64] on span "Unique burger sandwiched between glazed donuts for sweet & savory taste." at bounding box center [198, 77] width 40 height 27
copy span "Unique"
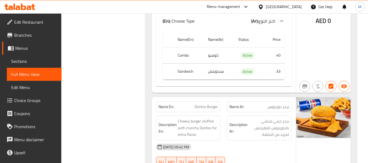
scroll to position [1924, 0]
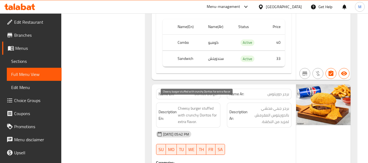
click at [197, 105] on span "Cheesy burger stuffed with crunchy Doritos for extra flavor." at bounding box center [198, 115] width 40 height 20
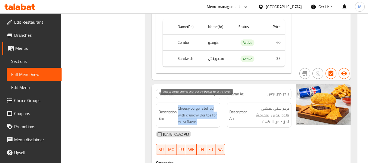
click at [197, 105] on span "Cheesy burger stuffed with crunchy Doritos for extra flavor." at bounding box center [198, 115] width 40 height 20
copy span "Cheesy burger stuffed with crunchy Doritos for extra flavor."
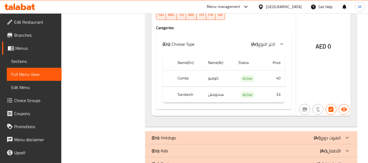
scroll to position [2096, 0]
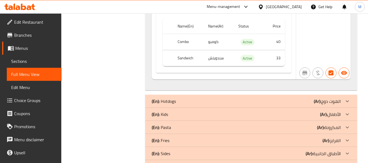
click at [194, 98] on div "(En): Hotdogs (Ar): الهوت دوج" at bounding box center [246, 101] width 189 height 7
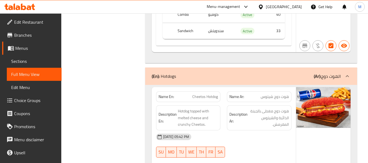
scroll to position [2151, 0]
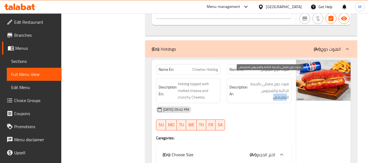
drag, startPoint x: 282, startPoint y: 92, endPoint x: 269, endPoint y: 92, distance: 12.6
click at [270, 92] on span "هوت دوج مغطى بالجبنة الذائبة والشيتوس المقرمش." at bounding box center [269, 91] width 40 height 20
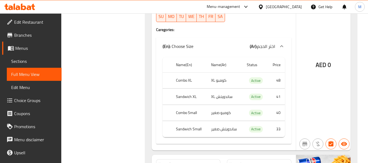
scroll to position [2260, 0]
click at [279, 89] on td "41" at bounding box center [276, 96] width 17 height 16
drag, startPoint x: 217, startPoint y: 106, endPoint x: 211, endPoint y: 106, distance: 6.5
click at [213, 106] on td "كومبو صغير" at bounding box center [225, 112] width 36 height 16
drag, startPoint x: 219, startPoint y: 120, endPoint x: 214, endPoint y: 120, distance: 5.7
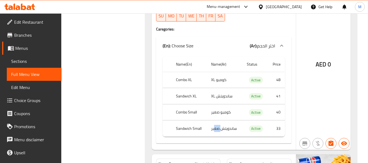
click at [214, 121] on td "ساندويتش صغير" at bounding box center [225, 129] width 36 height 16
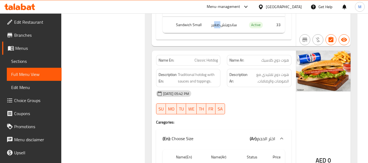
scroll to position [2369, 0]
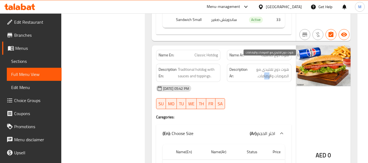
drag, startPoint x: 269, startPoint y: 69, endPoint x: 262, endPoint y: 70, distance: 7.2
click at [263, 70] on span "هوت دوج تقليدي مع الصوصات والإضافات." at bounding box center [269, 72] width 40 height 13
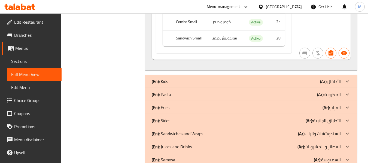
scroll to position [2555, 0]
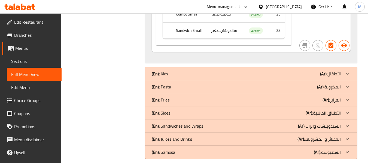
click at [173, 97] on div "(En): Fries (Ar): الفرايز" at bounding box center [246, 100] width 189 height 7
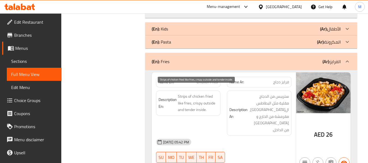
scroll to position [2609, 0]
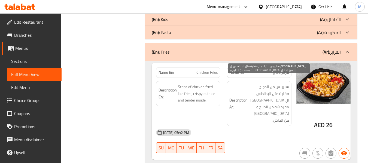
click at [282, 84] on span "ستريبس من الدجاج مقلية مثل البطاطس المقلية، مقرمشة من الخارج و تيندر من الداخل." at bounding box center [269, 104] width 40 height 40
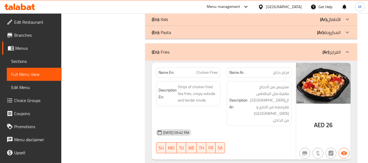
click at [283, 126] on div "[DATE] 05:42 PM" at bounding box center [224, 132] width 142 height 13
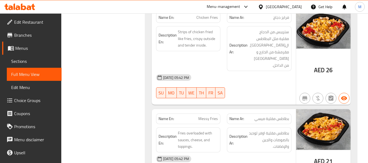
scroll to position [2637, 0]
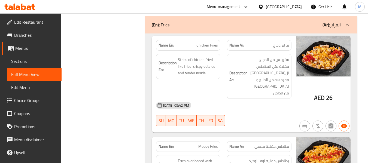
click at [209, 43] on span "Chicken Fries" at bounding box center [208, 46] width 22 height 6
copy span "Chicken Fries"
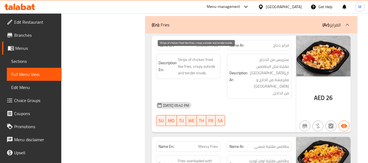
click at [200, 62] on span "Strips of chicken fried like fries, crispy outside and tender inside." at bounding box center [198, 66] width 40 height 20
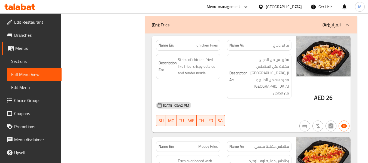
click at [208, 43] on span "Chicken Fries" at bounding box center [208, 46] width 22 height 6
copy span "Chicken Fries"
click at [206, 43] on span "Chicken Fries" at bounding box center [208, 46] width 22 height 6
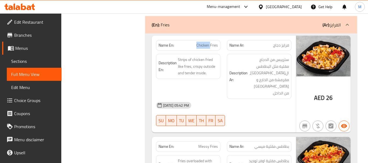
click at [206, 43] on span "Chicken Fries" at bounding box center [208, 46] width 22 height 6
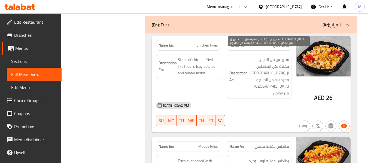
click at [284, 56] on span "ستريبس من الدجاج مقلية مثل البطاطس المقلية، مقرمشة من الخارج و تيندر من الداخل." at bounding box center [269, 76] width 40 height 40
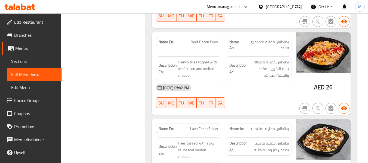
scroll to position [2828, 0]
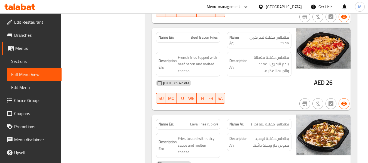
click at [192, 35] on span "Beef Bacon Fries" at bounding box center [204, 38] width 27 height 6
drag, startPoint x: 206, startPoint y: 18, endPoint x: 209, endPoint y: 18, distance: 3.0
click at [209, 35] on span "Beef Bacon Fries" at bounding box center [204, 38] width 27 height 6
click at [200, 54] on span "French fries topped with beef bacon and melted cheese." at bounding box center [198, 64] width 40 height 20
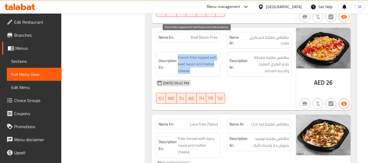
click at [200, 54] on span "French fries topped with beef bacon and melted cheese." at bounding box center [198, 64] width 40 height 20
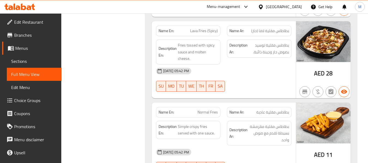
scroll to position [2909, 0]
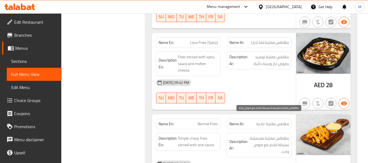
click at [283, 135] on span "بطاطاس مقلية مقرمشة بسيطة تقدم مع صوص واحد." at bounding box center [269, 145] width 40 height 20
click at [212, 121] on span "Normal Fries" at bounding box center [208, 124] width 20 height 6
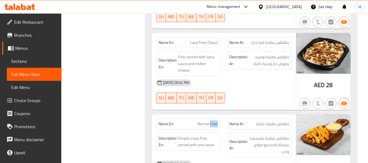
click at [212, 121] on span "Normal Fries" at bounding box center [208, 124] width 20 height 6
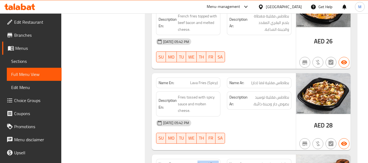
scroll to position [2882, 0]
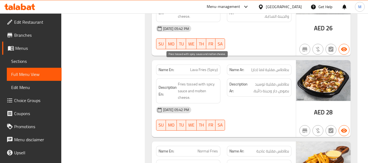
click at [185, 81] on span "Fries tossed with spicy sauce and molten cheese." at bounding box center [198, 91] width 40 height 20
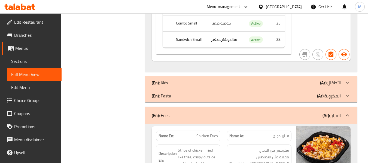
scroll to position [2533, 0]
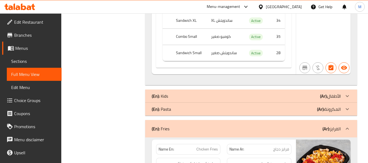
click at [181, 126] on div "(En): Fries (Ar): الفرايز" at bounding box center [246, 129] width 189 height 7
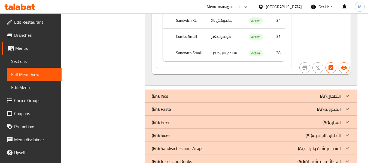
click at [179, 119] on div "(En): Fries (Ar): الفرايز" at bounding box center [246, 122] width 189 height 7
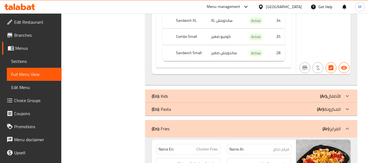
click at [176, 106] on div "(En): Pasta (Ar): المكرونة" at bounding box center [246, 109] width 189 height 7
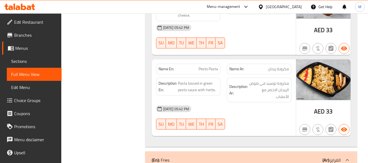
scroll to position [2696, 0]
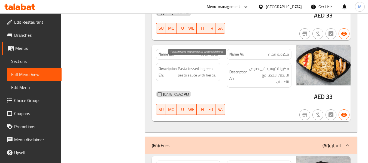
click at [194, 65] on span "Pasta tossed in green pesto sauce with herbs." at bounding box center [198, 71] width 40 height 13
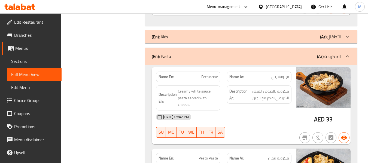
scroll to position [2560, 0]
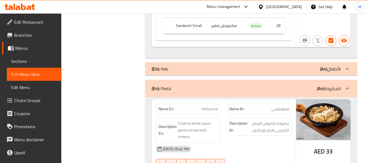
click at [251, 66] on div "(En): Kids (Ar): الأطفال" at bounding box center [246, 69] width 189 height 7
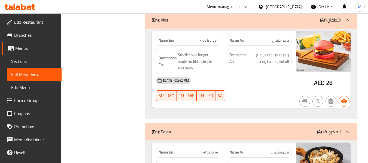
scroll to position [2614, 0]
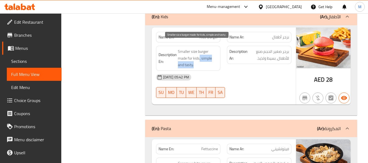
drag, startPoint x: 199, startPoint y: 52, endPoint x: 214, endPoint y: 61, distance: 17.0
click at [214, 61] on span "Smaller size burger made for kids, simple and tasty." at bounding box center [198, 58] width 40 height 20
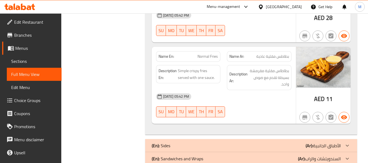
scroll to position [3271, 0]
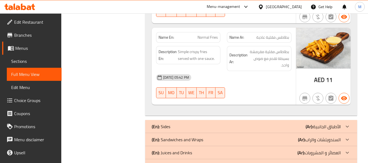
click at [180, 120] on div "(En): Sides (Ar): الأطباق الجانبية" at bounding box center [251, 126] width 212 height 13
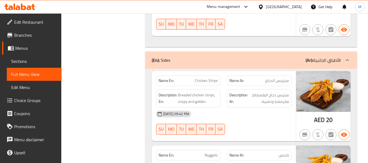
scroll to position [3352, 0]
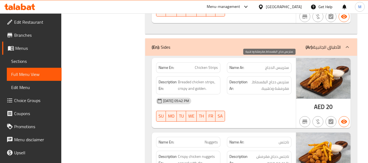
click at [285, 79] on span "ستربس دجاج البقسماط, مقرمشة وذهبية." at bounding box center [269, 85] width 40 height 13
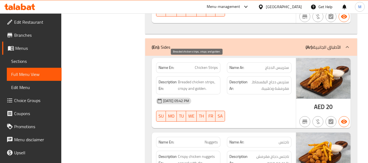
click at [191, 79] on span "Breaded chicken strips, crispy and golden." at bounding box center [198, 85] width 40 height 13
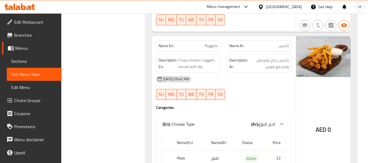
scroll to position [3462, 0]
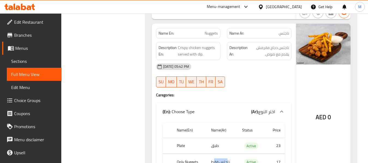
drag, startPoint x: 227, startPoint y: 143, endPoint x: 214, endPoint y: 144, distance: 13.5
click at [214, 154] on td "ناجتس فقط" at bounding box center [222, 162] width 31 height 16
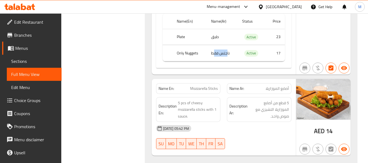
scroll to position [3598, 0]
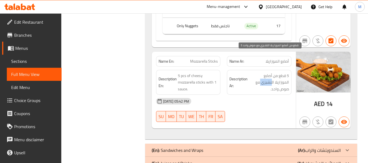
drag, startPoint x: 266, startPoint y: 63, endPoint x: 273, endPoint y: 63, distance: 6.8
click at [273, 73] on span "5 قطع من أصابع الموزاريلا التشيزي مع صوص واحد." at bounding box center [269, 83] width 40 height 20
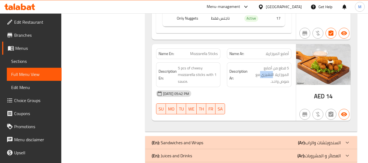
scroll to position [3609, 0]
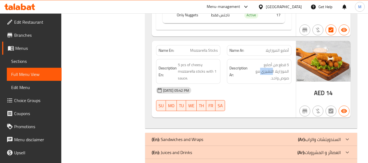
click at [203, 163] on div "(En): Samosa (Ar): السمبوسة" at bounding box center [246, 166] width 189 height 7
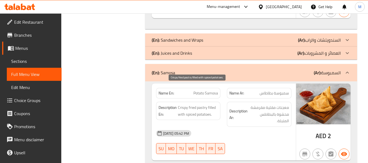
scroll to position [3745, 0]
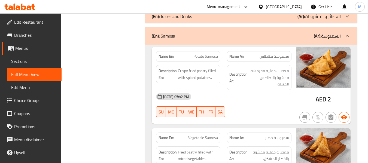
click at [199, 54] on span "Potato Samosa" at bounding box center [206, 57] width 25 height 6
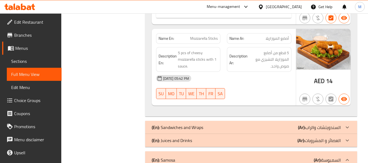
scroll to position [3619, 0]
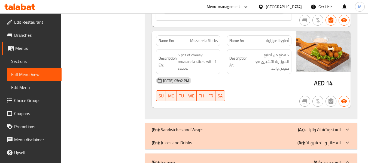
click at [222, 140] on div "(En): Juices and Drinks (Ar): العصائر و المشروبات" at bounding box center [246, 143] width 189 height 7
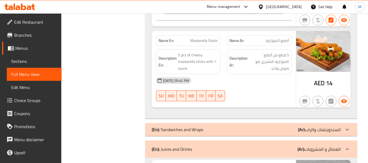
click at [210, 127] on div "(En): Sandwiches and Wraps (Ar): السندويتشات والراب" at bounding box center [246, 130] width 189 height 7
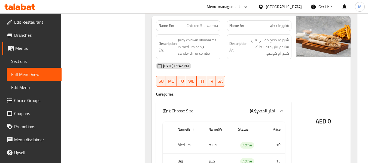
scroll to position [3755, 0]
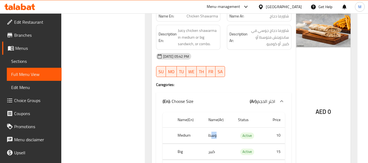
drag, startPoint x: 213, startPoint y: 117, endPoint x: 211, endPoint y: 119, distance: 3.1
click at [211, 128] on td "وسط" at bounding box center [219, 136] width 30 height 16
click at [180, 144] on th "Big" at bounding box center [188, 152] width 31 height 16
click at [181, 144] on th "Big" at bounding box center [188, 152] width 31 height 16
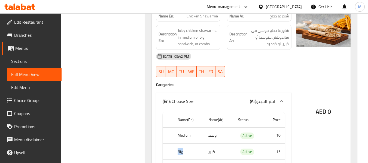
click at [181, 144] on th "Big" at bounding box center [188, 152] width 31 height 16
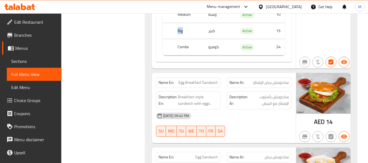
scroll to position [3891, 0]
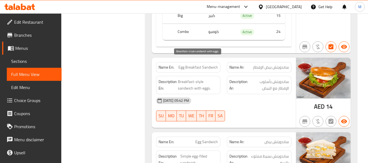
click at [194, 79] on span "Breakfast-style sandwich with eggs." at bounding box center [198, 85] width 40 height 13
click at [204, 65] on span "Egg Breakfast Sandwich" at bounding box center [199, 68] width 40 height 6
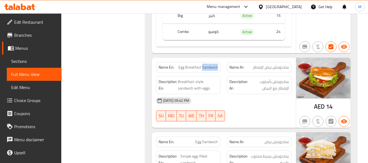
click at [204, 65] on span "Egg Breakfast Sandwich" at bounding box center [199, 68] width 40 height 6
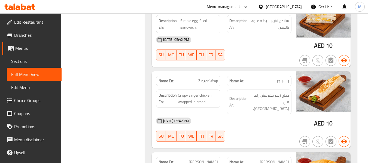
scroll to position [4028, 0]
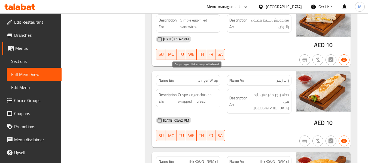
click at [185, 92] on span "Crispy zinger chicken wrapped in bread." at bounding box center [198, 98] width 40 height 13
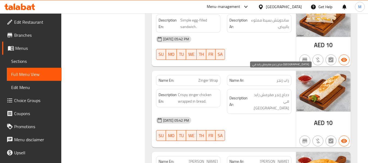
click at [271, 92] on span "دجاج زنجر مقرمش رابد في خبز." at bounding box center [269, 102] width 40 height 20
drag, startPoint x: 260, startPoint y: 75, endPoint x: 251, endPoint y: 81, distance: 11.2
click at [251, 92] on span "دجاج زنجر مقرمش رابد في خبز." at bounding box center [269, 102] width 40 height 20
click at [262, 92] on span "دجاج زنجر مقرمش رابد في خبز." at bounding box center [269, 102] width 40 height 20
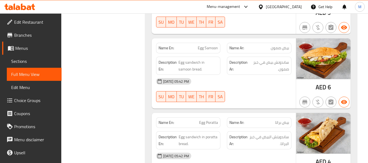
scroll to position [4300, 0]
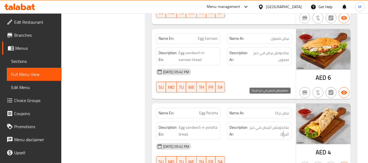
click at [283, 124] on span "ساندويتش البيض في خبز البراتا." at bounding box center [269, 130] width 40 height 13
click at [281, 124] on span "ساندويتش البيض في خبز البراتا." at bounding box center [269, 130] width 40 height 13
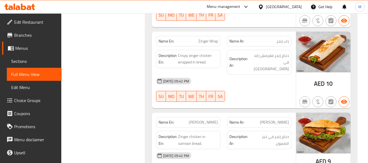
scroll to position [3924, 0]
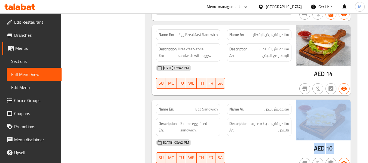
drag, startPoint x: 368, startPoint y: 106, endPoint x: 372, endPoint y: 148, distance: 41.4
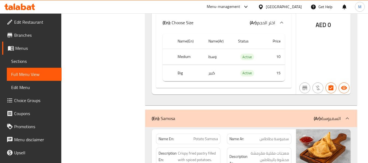
scroll to position [5804, 0]
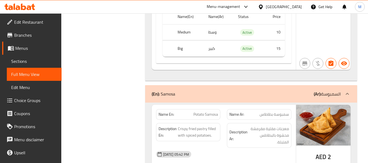
click at [263, 91] on div "(En): Samosa (Ar): السمبوسة" at bounding box center [246, 94] width 189 height 7
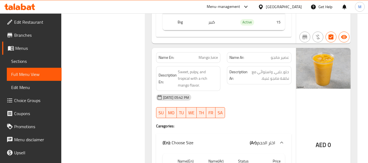
scroll to position [5307, 0]
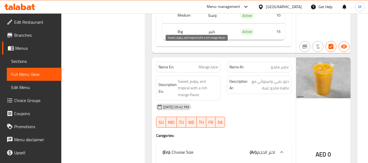
click at [192, 78] on span "Sweet, pulpy, and tropical with a rich mango flavor." at bounding box center [198, 88] width 40 height 20
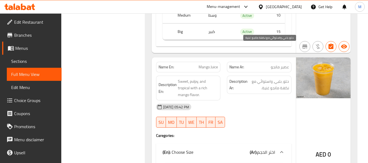
click at [281, 78] on span "حلو، بلبي، واستوائي مع نكهة مانجو غنية." at bounding box center [269, 84] width 40 height 13
click at [280, 78] on span "حلو، بلبي، واستوائي مع نكهة مانجو غنية." at bounding box center [269, 84] width 40 height 13
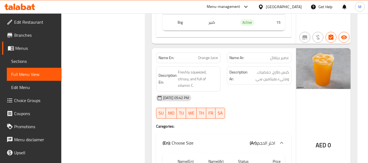
scroll to position [5144, 0]
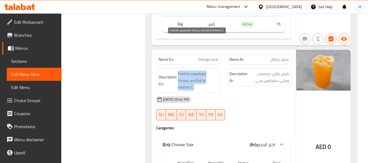
drag, startPoint x: 178, startPoint y: 41, endPoint x: 202, endPoint y: 56, distance: 28.5
click at [202, 71] on span "Freshly squeezed, citrusy, and full of vitamin C." at bounding box center [198, 81] width 40 height 20
click at [193, 71] on span "Freshly squeezed, citrusy, and full of vitamin C." at bounding box center [198, 81] width 40 height 20
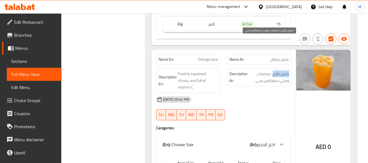
drag, startPoint x: 273, startPoint y: 41, endPoint x: 289, endPoint y: 41, distance: 15.8
click at [289, 71] on span "كبس طازج، حمضيات، ومليء بفيتامين سي." at bounding box center [269, 77] width 40 height 13
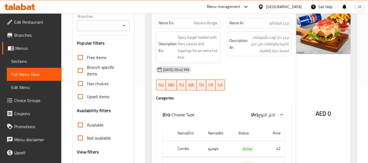
scroll to position [0, 0]
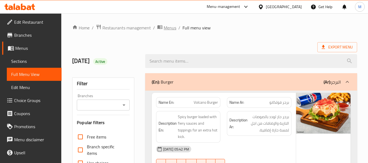
click at [174, 28] on span "Menus" at bounding box center [170, 28] width 13 height 7
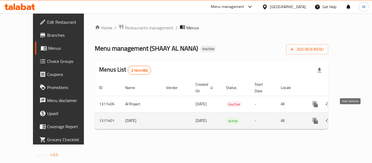
click at [352, 118] on icon "enhanced table" at bounding box center [355, 121] width 7 height 7
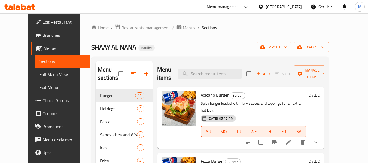
click at [40, 71] on span "Full Menu View" at bounding box center [63, 74] width 46 height 7
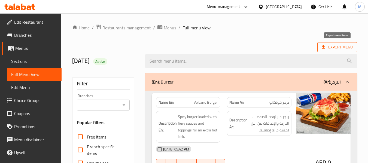
click at [331, 48] on span "Export Menu" at bounding box center [337, 47] width 31 height 7
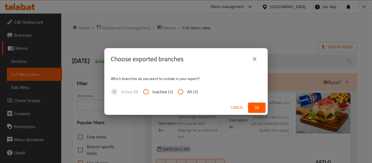
click at [181, 89] on input "All (1)" at bounding box center [180, 91] width 13 height 13
radio input "true"
click at [258, 109] on span "Ok" at bounding box center [257, 107] width 9 height 7
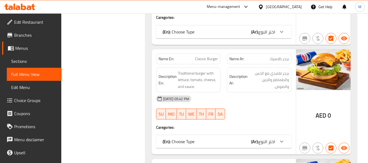
scroll to position [533, 0]
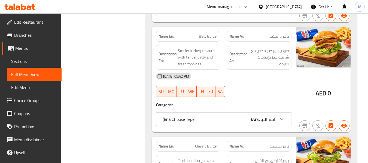
click at [183, 116] on p "(En): Choose Type" at bounding box center [179, 119] width 32 height 7
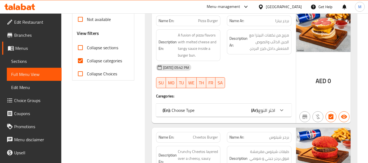
scroll to position [124, 0]
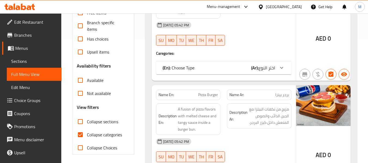
click at [102, 135] on span "Collapse categories" at bounding box center [104, 135] width 35 height 7
click at [87, 135] on input "Collapse categories" at bounding box center [80, 134] width 13 height 13
checkbox input "false"
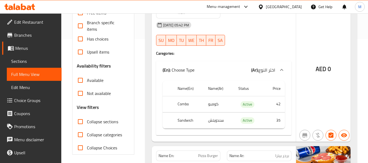
click at [108, 121] on span "Collapse sections" at bounding box center [102, 122] width 31 height 7
click at [87, 121] on input "Collapse sections" at bounding box center [80, 121] width 13 height 13
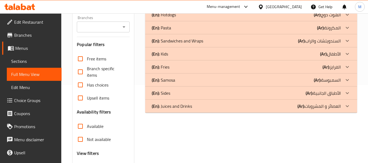
scroll to position [70, 0]
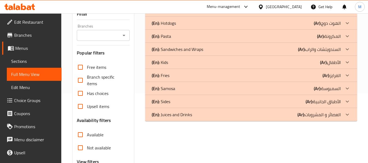
click at [202, 53] on p "(En): Sandwiches and Wraps" at bounding box center [178, 49] width 52 height 7
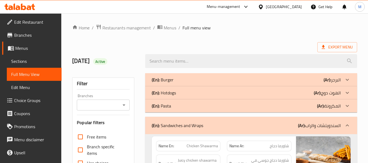
scroll to position [109, 0]
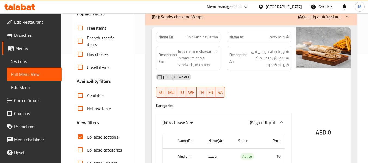
drag, startPoint x: 89, startPoint y: 136, endPoint x: 157, endPoint y: 76, distance: 91.0
click at [89, 136] on span "Collapse sections" at bounding box center [102, 137] width 31 height 7
click at [87, 136] on input "Collapse sections" at bounding box center [80, 137] width 13 height 13
checkbox input "false"
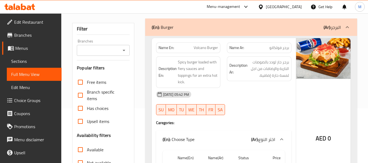
scroll to position [55, 0]
click at [167, 47] on strong "Name En:" at bounding box center [167, 48] width 16 height 6
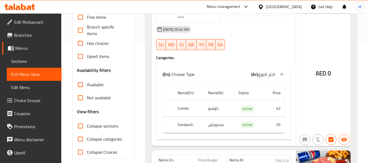
scroll to position [117, 0]
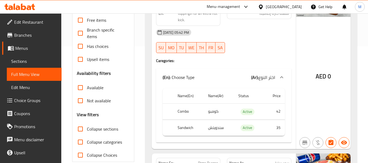
click at [246, 111] on span "Active" at bounding box center [248, 112] width 14 height 6
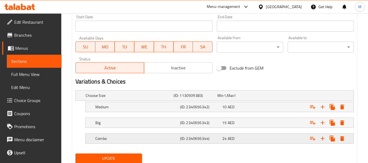
scroll to position [258, 0]
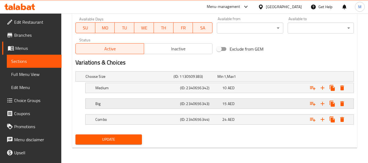
click at [127, 101] on h5 "Big" at bounding box center [136, 103] width 83 height 5
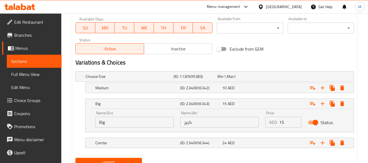
click at [89, 124] on div "Name (En) Big Name (En) Name (Ar) كبير Name (Ar) Price AED 15 Price Status" at bounding box center [220, 120] width 268 height 23
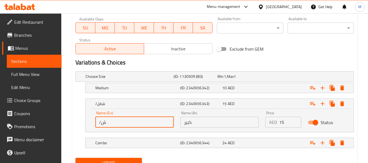
type input "/"
type input "Large"
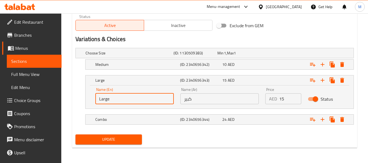
click at [113, 141] on span "Update" at bounding box center [109, 139] width 58 height 7
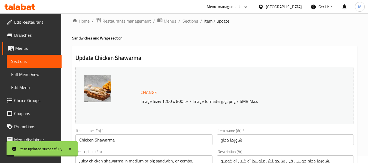
scroll to position [0, 0]
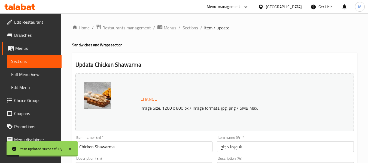
click at [188, 28] on span "Sections" at bounding box center [191, 28] width 16 height 7
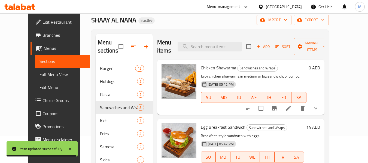
scroll to position [27, 0]
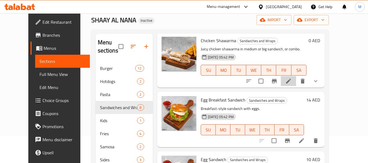
click at [292, 80] on icon at bounding box center [288, 81] width 7 height 7
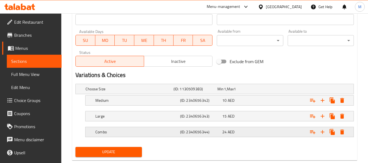
scroll to position [258, 0]
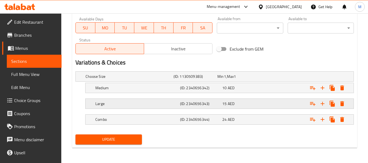
click at [111, 101] on div "Large" at bounding box center [136, 104] width 85 height 8
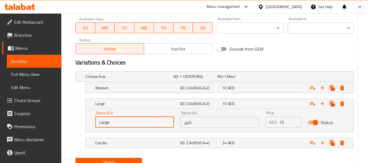
drag, startPoint x: 112, startPoint y: 122, endPoint x: 60, endPoint y: 115, distance: 52.4
type input "Big"
click at [76, 158] on button "Update" at bounding box center [109, 163] width 66 height 10
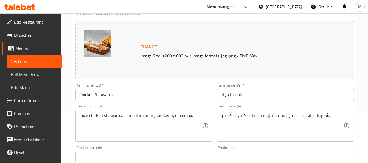
scroll to position [0, 0]
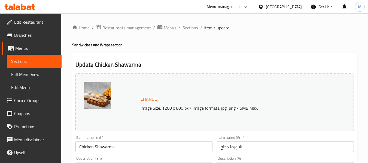
click at [185, 27] on span "Sections" at bounding box center [191, 28] width 16 height 7
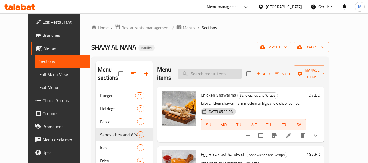
click at [204, 72] on input "search" at bounding box center [210, 74] width 64 height 10
paste input "Egg Breakfast Sandwich"
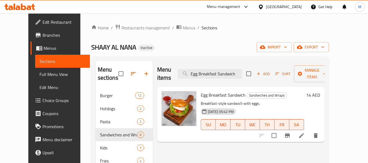
type input "Egg Breakfast Sandwich"
click at [305, 133] on icon at bounding box center [302, 136] width 7 height 7
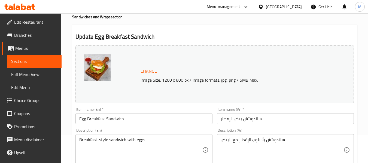
scroll to position [55, 0]
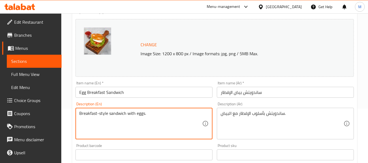
click at [119, 116] on textarea "Breakfast-style sandwich with eggs." at bounding box center [140, 124] width 123 height 26
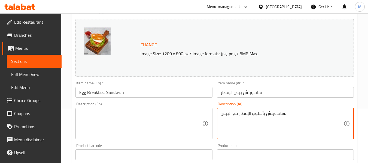
click at [241, 114] on textarea "ساندويتش بأسلوب الإفطار مع البيض." at bounding box center [282, 124] width 123 height 26
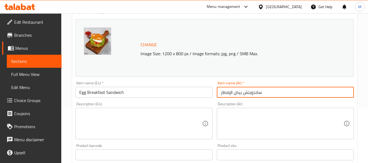
click at [266, 92] on input "ساندويتش بيض الإفطار" at bounding box center [285, 92] width 137 height 11
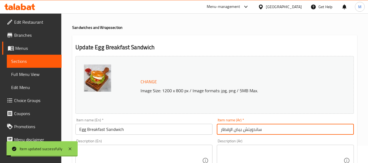
scroll to position [0, 0]
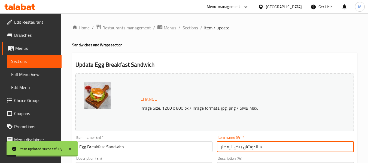
click at [192, 28] on span "Sections" at bounding box center [191, 28] width 16 height 7
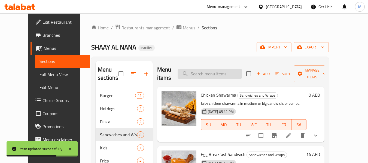
click at [222, 73] on input "search" at bounding box center [210, 74] width 64 height 10
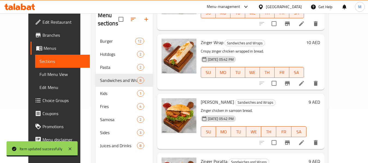
scroll to position [164, 0]
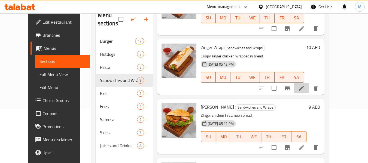
click at [305, 88] on icon at bounding box center [302, 88] width 7 height 7
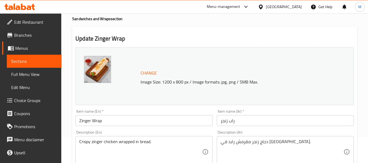
scroll to position [55, 0]
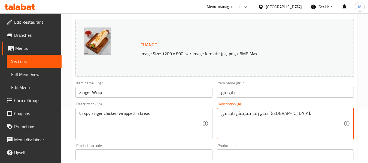
drag, startPoint x: 242, startPoint y: 114, endPoint x: 227, endPoint y: 114, distance: 15.5
type textarea "دجاج زنجر مقرمش ملفوف بالخبز."
click at [274, 90] on input "راب زنجر" at bounding box center [285, 92] width 137 height 11
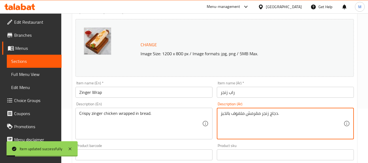
drag, startPoint x: 245, startPoint y: 114, endPoint x: 219, endPoint y: 114, distance: 25.6
click at [249, 91] on input "راب زنجر" at bounding box center [285, 92] width 137 height 11
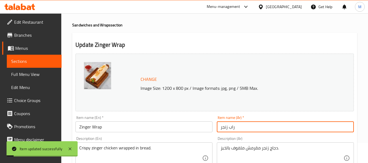
scroll to position [0, 0]
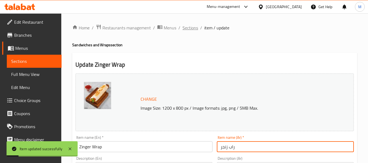
click at [187, 30] on span "Sections" at bounding box center [191, 28] width 16 height 7
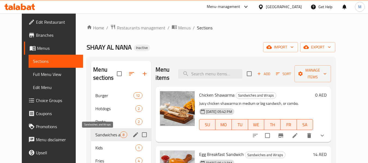
click at [104, 136] on span "Sandwiches and Wraps" at bounding box center [107, 135] width 25 height 7
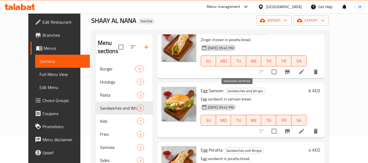
scroll to position [76, 0]
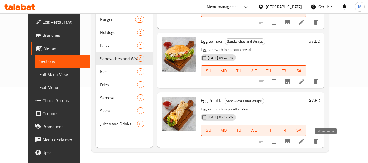
click at [305, 143] on icon at bounding box center [302, 141] width 7 height 7
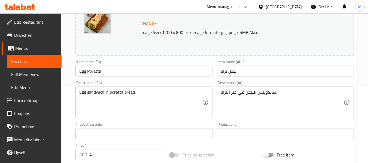
scroll to position [82, 0]
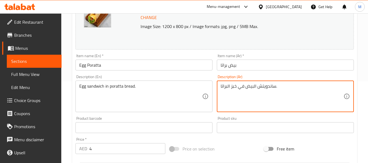
click at [259, 88] on textarea "ساندويتش البيض في خبز البراتا." at bounding box center [282, 97] width 123 height 26
type textarea "\"
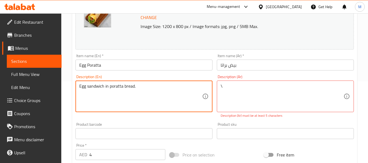
click at [123, 88] on textarea "Egg sandwich in poratta bread." at bounding box center [140, 97] width 123 height 26
type textarea "\"
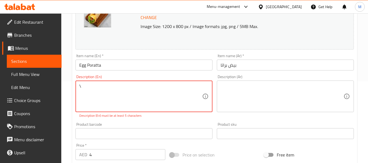
click at [106, 84] on textarea "\" at bounding box center [140, 97] width 123 height 26
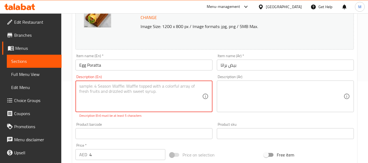
click at [111, 67] on input "Egg Poratta" at bounding box center [144, 65] width 137 height 11
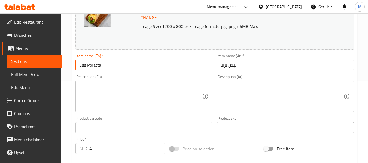
click at [111, 67] on input "Egg Poratta" at bounding box center [144, 65] width 137 height 11
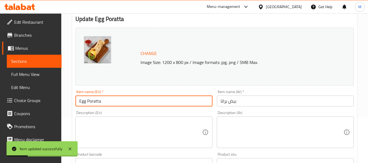
scroll to position [0, 0]
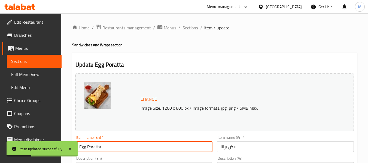
drag, startPoint x: 190, startPoint y: 30, endPoint x: 185, endPoint y: 6, distance: 24.8
click at [190, 30] on span "Sections" at bounding box center [191, 28] width 16 height 7
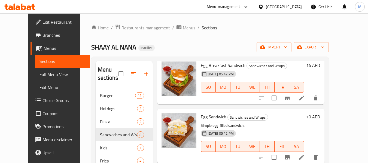
scroll to position [136, 0]
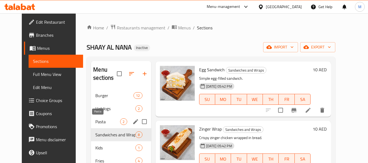
click at [95, 124] on span "Pasta" at bounding box center [107, 122] width 25 height 7
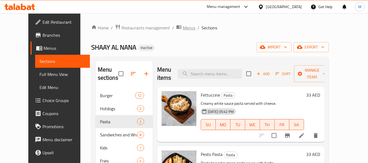
click at [183, 28] on span "Menus" at bounding box center [189, 28] width 13 height 7
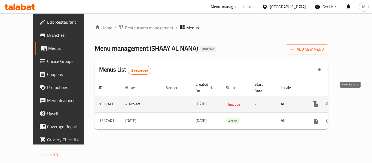
click at [353, 102] on icon "enhanced table" at bounding box center [355, 104] width 5 height 5
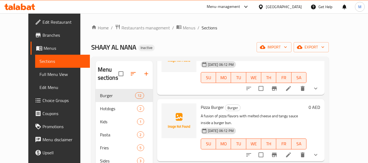
scroll to position [55, 0]
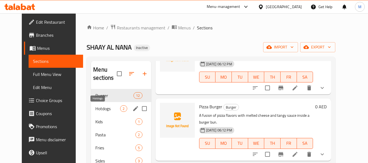
click at [96, 109] on span "Hotdogs" at bounding box center [107, 109] width 25 height 7
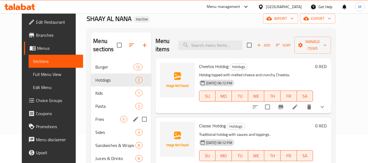
scroll to position [55, 0]
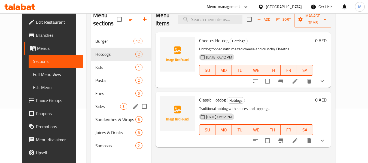
click at [92, 110] on div "Sides 3" at bounding box center [121, 106] width 60 height 13
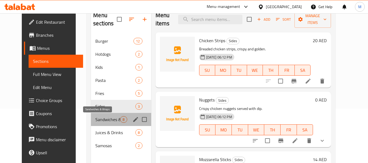
click at [97, 119] on span "Sandwiches & Wraps" at bounding box center [107, 119] width 25 height 7
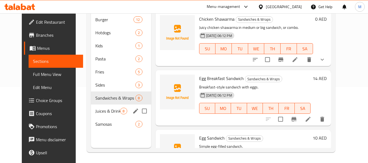
scroll to position [76, 0]
click at [98, 113] on span "Juices & Drinks" at bounding box center [107, 111] width 25 height 7
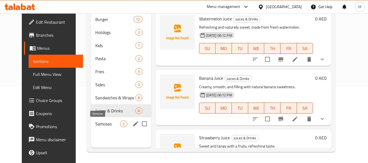
click at [101, 121] on span "Samosas" at bounding box center [107, 124] width 25 height 7
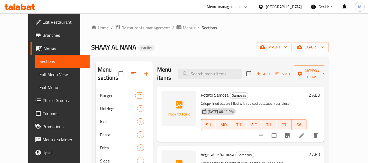
click at [143, 29] on span "Restaurants management" at bounding box center [146, 28] width 49 height 7
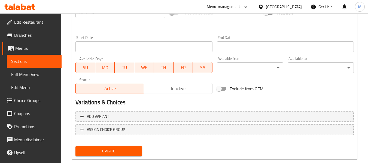
scroll to position [230, 0]
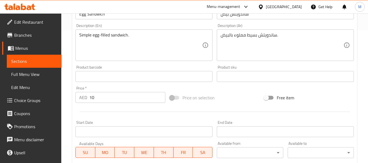
scroll to position [218, 0]
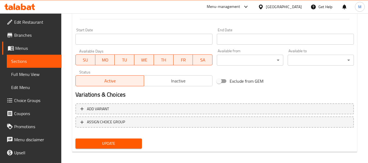
scroll to position [230, 0]
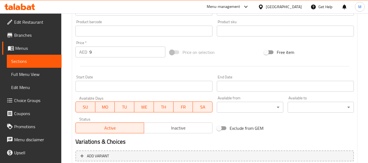
scroll to position [230, 0]
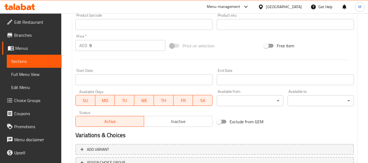
scroll to position [230, 0]
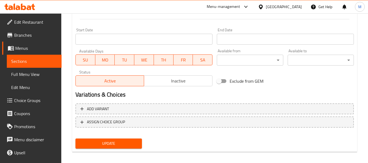
scroll to position [230, 0]
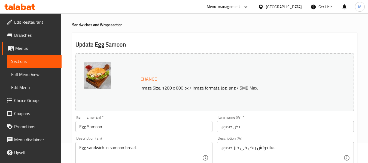
scroll to position [55, 0]
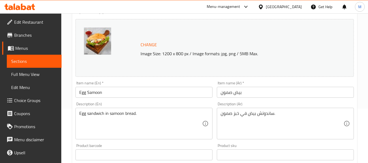
click at [120, 88] on input "Egg Samoon" at bounding box center [144, 92] width 137 height 11
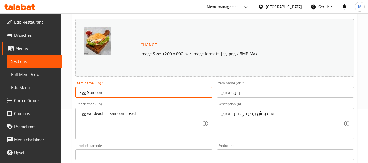
click at [120, 88] on input "Egg Samoon" at bounding box center [144, 92] width 137 height 11
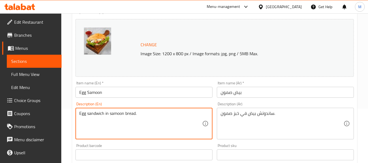
click at [127, 117] on textarea "Egg sandwich in samoon bread." at bounding box center [140, 124] width 123 height 26
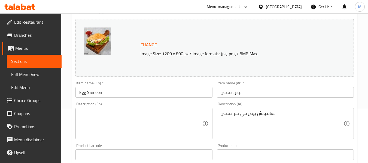
click at [219, 113] on div "ساندوتش بيض في خبز صمون. Description (Ar)" at bounding box center [285, 124] width 137 height 32
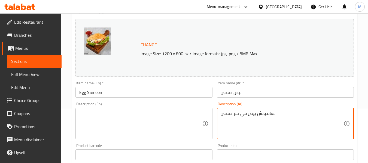
click at [230, 115] on textarea "ساندوتش بيض في خبز صمون." at bounding box center [282, 124] width 123 height 26
click at [249, 95] on input "بيض صمون" at bounding box center [285, 92] width 137 height 11
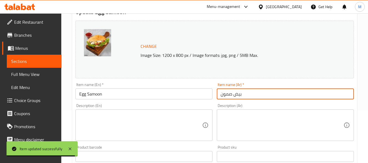
scroll to position [0, 0]
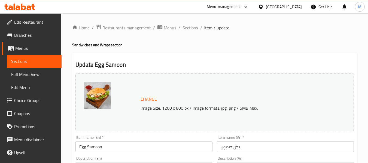
click at [186, 26] on span "Sections" at bounding box center [191, 28] width 16 height 7
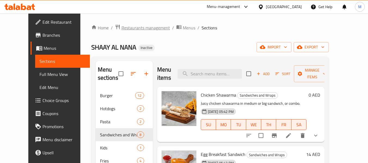
click at [137, 25] on span "Restaurants management" at bounding box center [146, 28] width 49 height 7
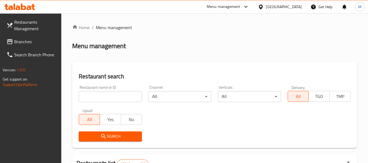
click at [114, 97] on input "search" at bounding box center [110, 96] width 63 height 11
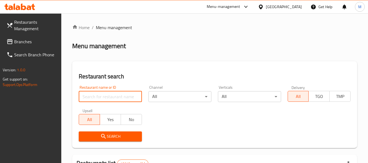
paste input "Sansation Cafe"
type input "Sansation Cafe"
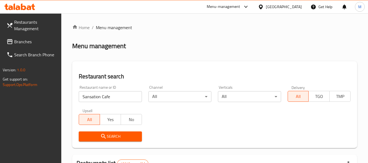
click at [109, 140] on span "Search" at bounding box center [110, 136] width 54 height 7
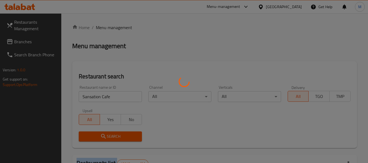
click at [109, 140] on div at bounding box center [184, 81] width 368 height 163
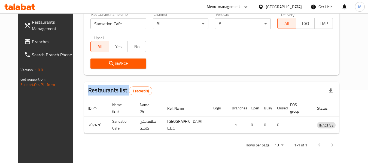
scroll to position [75, 0]
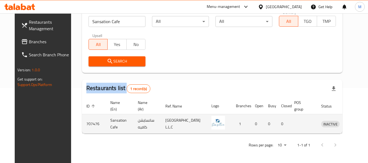
click at [351, 125] on icon "enhanced table" at bounding box center [354, 124] width 6 height 5
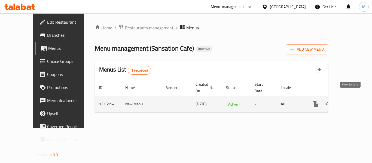
click at [352, 101] on icon "enhanced table" at bounding box center [355, 104] width 7 height 7
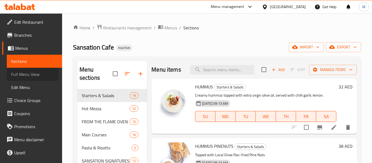
click at [29, 73] on span "Full Menu View" at bounding box center [34, 74] width 47 height 7
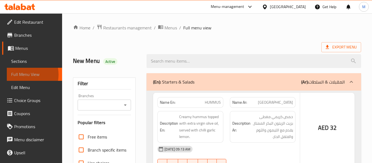
click at [22, 75] on span "Full Menu View" at bounding box center [34, 74] width 47 height 7
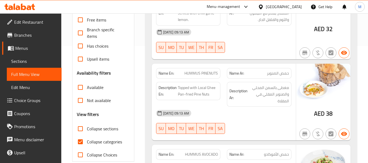
scroll to position [136, 0]
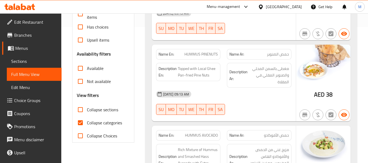
click at [103, 122] on span "Collapse categories" at bounding box center [104, 123] width 35 height 7
click at [87, 122] on input "Collapse categories" at bounding box center [80, 122] width 13 height 13
checkbox input "false"
click at [167, 54] on strong "Name En:" at bounding box center [167, 55] width 16 height 6
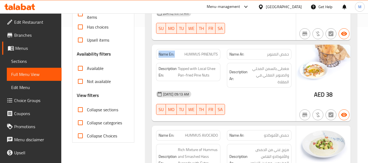
click at [167, 54] on strong "Name En:" at bounding box center [167, 55] width 16 height 6
copy strong "Name En:"
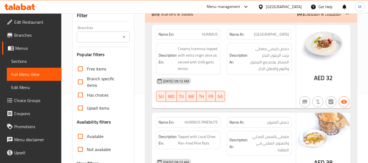
scroll to position [0, 0]
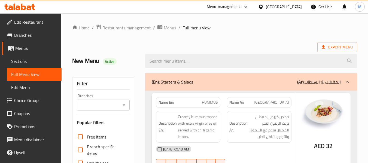
click at [171, 28] on span "Menus" at bounding box center [170, 28] width 13 height 7
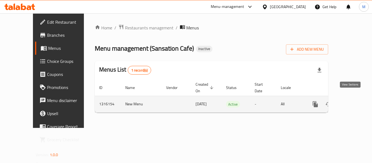
click at [352, 101] on icon "enhanced table" at bounding box center [355, 104] width 7 height 7
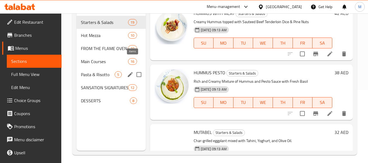
scroll to position [76, 0]
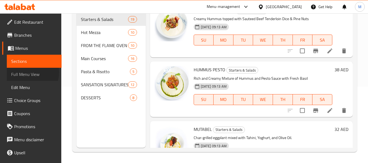
click at [28, 73] on span "Full Menu View" at bounding box center [34, 74] width 46 height 7
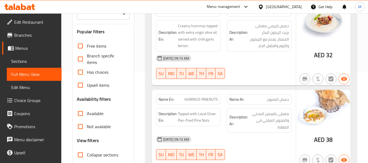
scroll to position [104, 0]
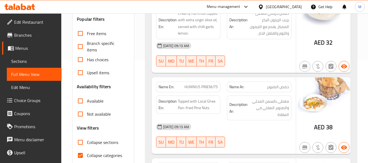
click at [115, 157] on span "Collapse categories" at bounding box center [104, 155] width 35 height 7
click at [87, 157] on input "Collapse categories" at bounding box center [80, 155] width 13 height 13
checkbox input "false"
click at [103, 142] on span "Collapse sections" at bounding box center [102, 142] width 31 height 7
click at [87, 142] on input "Collapse sections" at bounding box center [80, 142] width 13 height 13
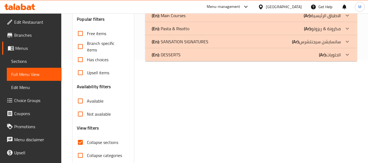
click at [103, 142] on span "Collapse sections" at bounding box center [102, 142] width 31 height 7
click at [87, 142] on input "Collapse sections" at bounding box center [80, 142] width 13 height 13
checkbox input "false"
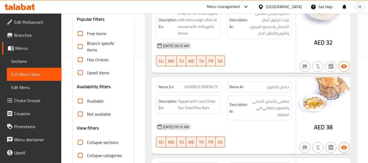
click at [167, 89] on strong "Name En:" at bounding box center [167, 87] width 16 height 6
copy strong "Name En:"
click at [275, 10] on div "[GEOGRAPHIC_DATA]" at bounding box center [284, 7] width 36 height 6
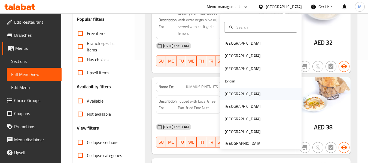
click at [234, 94] on div "[GEOGRAPHIC_DATA]" at bounding box center [243, 94] width 45 height 13
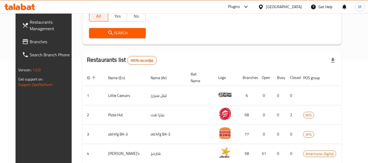
click at [110, 38] on div at bounding box center [184, 81] width 368 height 163
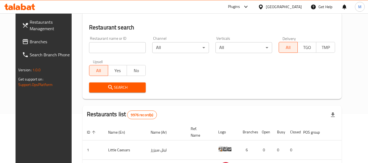
click at [117, 45] on input "search" at bounding box center [117, 47] width 57 height 11
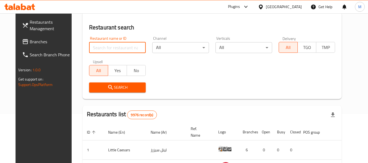
paste input "Al Qassar"
type input "Al Qassar"
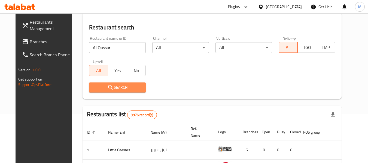
click at [97, 83] on button "Search" at bounding box center [117, 88] width 57 height 10
click at [97, 83] on div at bounding box center [184, 81] width 368 height 163
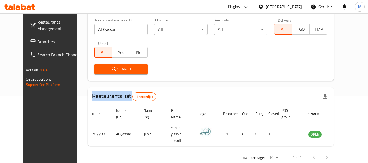
scroll to position [75, 0]
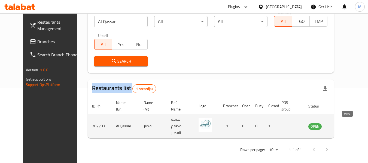
click at [344, 123] on icon "enhanced table" at bounding box center [340, 126] width 7 height 7
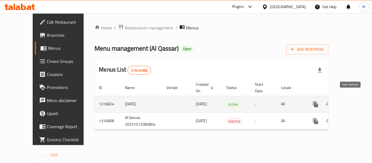
click at [353, 102] on icon "enhanced table" at bounding box center [355, 104] width 5 height 5
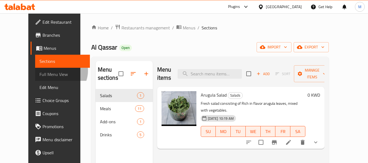
click at [40, 71] on span "Full Menu View" at bounding box center [63, 74] width 46 height 7
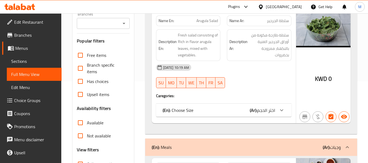
scroll to position [136, 0]
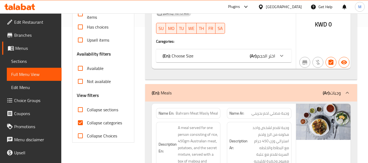
click at [103, 123] on span "Collapse categories" at bounding box center [104, 123] width 35 height 7
click at [87, 123] on input "Collapse categories" at bounding box center [80, 122] width 13 height 13
checkbox input "false"
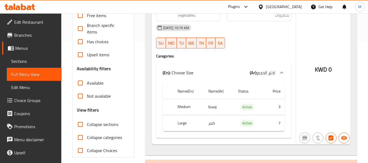
scroll to position [82, 0]
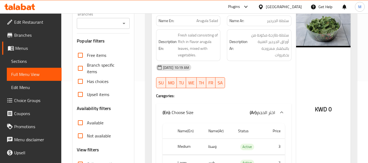
click at [179, 28] on div "Description En: Fresh salad consisting of Rich in flavor arugula leaves, mixed …" at bounding box center [188, 45] width 71 height 38
click at [165, 21] on strong "Name En:" at bounding box center [167, 21] width 16 height 6
copy strong "Name En:"
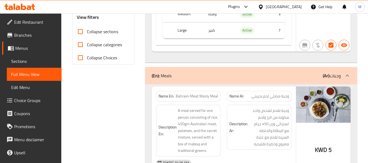
scroll to position [202, 0]
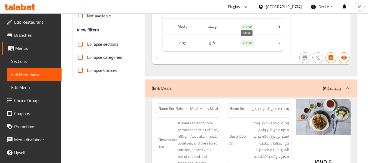
click at [247, 44] on span "Active" at bounding box center [247, 43] width 14 height 6
copy span "Active"
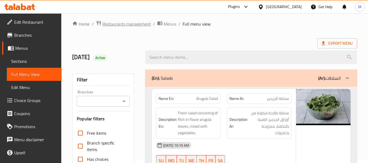
scroll to position [0, 0]
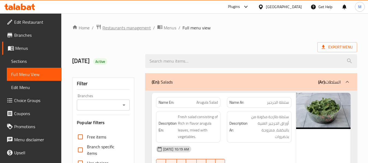
click at [121, 30] on span "Restaurants management" at bounding box center [127, 28] width 49 height 7
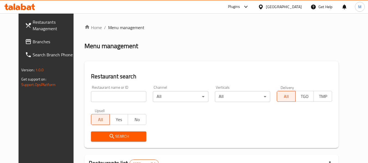
click at [292, 13] on div "[GEOGRAPHIC_DATA]" at bounding box center [280, 6] width 53 height 13
click at [292, 9] on div "[GEOGRAPHIC_DATA]" at bounding box center [284, 7] width 36 height 6
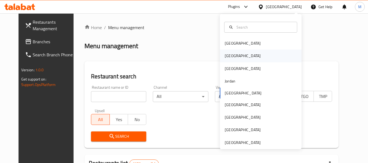
click at [237, 55] on div "[GEOGRAPHIC_DATA]" at bounding box center [261, 56] width 82 height 13
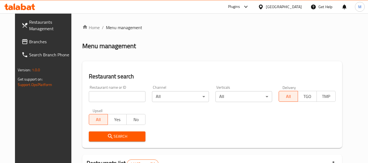
click at [104, 99] on div at bounding box center [184, 81] width 368 height 163
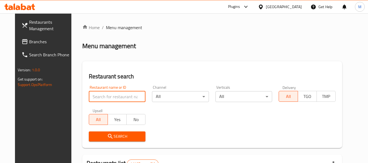
click at [104, 99] on input "search" at bounding box center [117, 96] width 57 height 11
paste input "Mooi restaurant and cafe"
type input "Mooi restaurant and cafe"
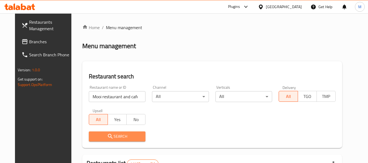
click at [107, 138] on icon "submit" at bounding box center [110, 136] width 7 height 7
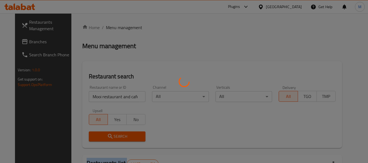
click at [101, 138] on div at bounding box center [184, 81] width 368 height 163
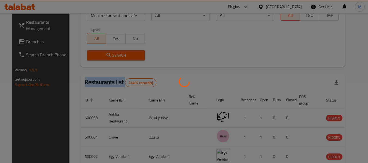
scroll to position [75, 0]
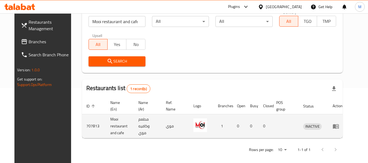
click at [342, 124] on td "enhanced table" at bounding box center [338, 127] width 19 height 24
click at [339, 123] on icon "enhanced table" at bounding box center [336, 126] width 7 height 7
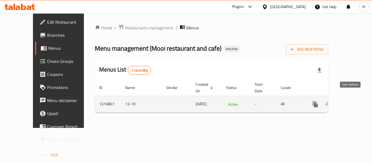
click at [352, 101] on icon "enhanced table" at bounding box center [355, 104] width 7 height 7
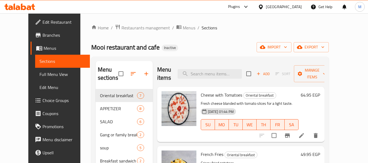
click at [40, 74] on span "Full Menu View" at bounding box center [63, 74] width 46 height 7
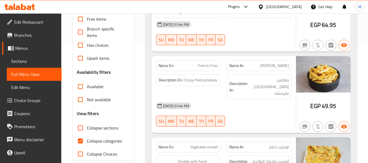
scroll to position [148, 0]
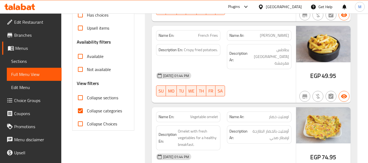
click at [101, 110] on span "Collapse categories" at bounding box center [104, 111] width 35 height 7
click at [87, 110] on input "Collapse categories" at bounding box center [80, 110] width 13 height 13
checkbox input "false"
click at [164, 114] on strong "Name En:" at bounding box center [167, 117] width 16 height 6
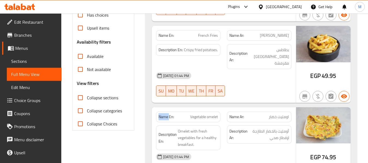
click at [164, 114] on strong "Name En:" at bounding box center [167, 117] width 16 height 6
copy strong "Name En:"
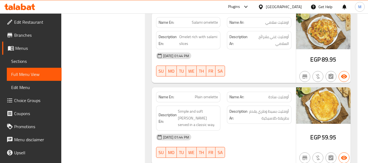
scroll to position [0, 0]
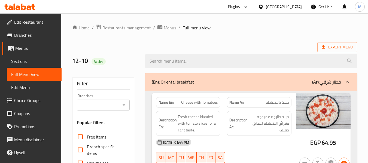
click at [142, 30] on span "Restaurants management" at bounding box center [127, 28] width 49 height 7
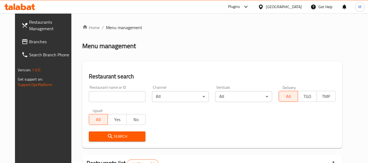
drag, startPoint x: 133, startPoint y: 95, endPoint x: 114, endPoint y: 118, distance: 30.2
click at [133, 95] on input "search" at bounding box center [117, 96] width 57 height 11
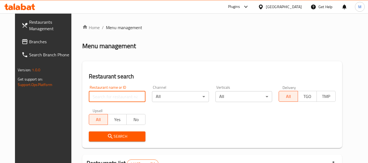
paste input "Beit Doha bakery and pizzeria"
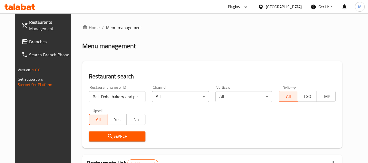
click at [107, 138] on icon "submit" at bounding box center [110, 136] width 7 height 7
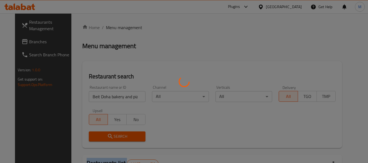
drag, startPoint x: 105, startPoint y: 138, endPoint x: 127, endPoint y: 107, distance: 38.5
click at [106, 138] on div at bounding box center [184, 81] width 368 height 163
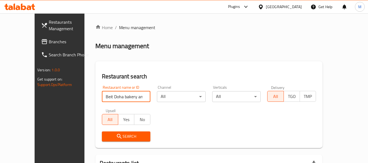
scroll to position [0, 3]
drag, startPoint x: 128, startPoint y: 96, endPoint x: 159, endPoint y: 98, distance: 30.6
click at [159, 98] on div "Restaurant name or ID Beit Doha bakery and pizzeria Restaurant name or ID Chann…" at bounding box center [209, 113] width 221 height 63
type input "Beit Doha bakery and [GEOGRAPHIC_DATA]"
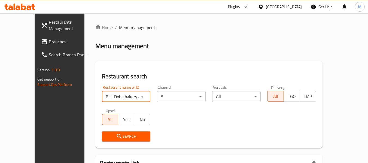
click button "Search" at bounding box center [126, 137] width 49 height 10
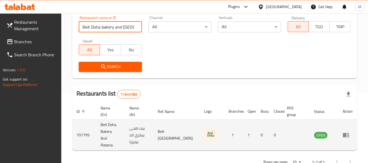
scroll to position [80, 0]
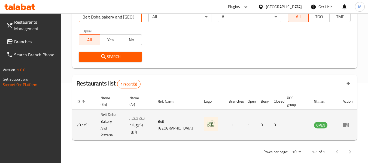
click at [345, 123] on icon "enhanced table" at bounding box center [346, 125] width 6 height 5
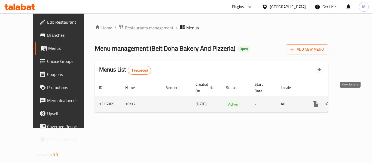
click at [353, 101] on icon "enhanced table" at bounding box center [355, 104] width 7 height 7
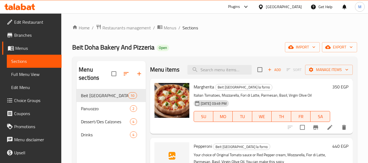
click at [34, 75] on span "Full Menu View" at bounding box center [34, 74] width 46 height 7
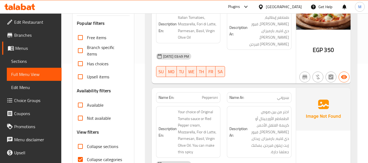
scroll to position [136, 0]
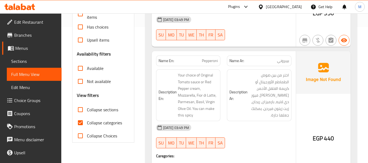
click at [96, 122] on span "Collapse categories" at bounding box center [104, 123] width 35 height 7
click at [87, 122] on input "Collapse categories" at bounding box center [80, 122] width 13 height 13
checkbox input "false"
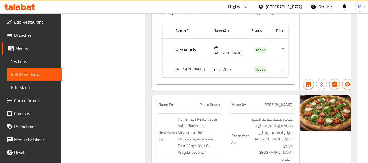
scroll to position [1088, 0]
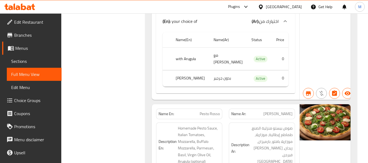
click at [166, 111] on strong "Name En:" at bounding box center [167, 114] width 16 height 6
copy strong "Name En:"
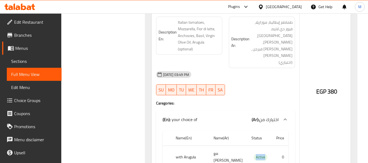
scroll to position [0, 0]
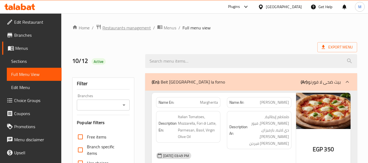
click at [116, 30] on span "Restaurants management" at bounding box center [127, 28] width 49 height 7
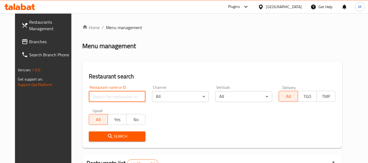
drag, startPoint x: 89, startPoint y: 100, endPoint x: 91, endPoint y: 103, distance: 3.7
click at [89, 100] on input "search" at bounding box center [117, 96] width 57 height 11
paste input "رغيف فينو"
type input "رغيف فينو"
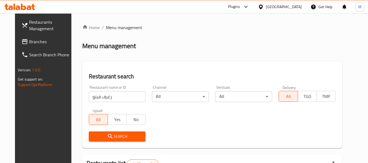
click at [110, 140] on button "Search" at bounding box center [117, 137] width 57 height 10
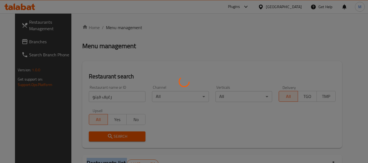
click at [110, 140] on div at bounding box center [184, 81] width 368 height 163
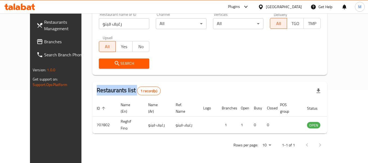
scroll to position [75, 0]
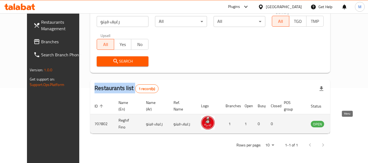
click at [346, 124] on icon "enhanced table" at bounding box center [343, 124] width 7 height 7
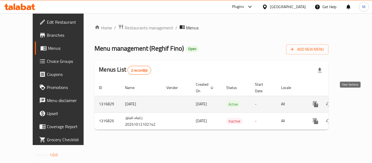
click at [353, 102] on icon "enhanced table" at bounding box center [355, 104] width 5 height 5
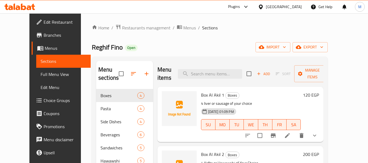
click at [36, 70] on link "Full Menu View" at bounding box center [63, 74] width 55 height 13
click at [41, 77] on span "Full Menu View" at bounding box center [64, 74] width 46 height 7
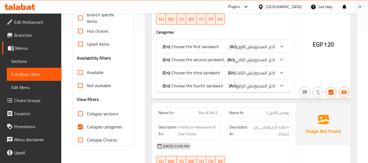
scroll to position [164, 0]
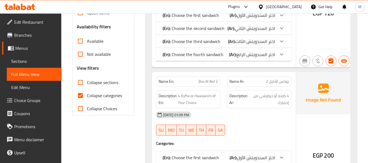
click at [100, 97] on span "Collapse categories" at bounding box center [104, 95] width 35 height 7
click at [87, 97] on input "Collapse categories" at bounding box center [80, 95] width 13 height 13
checkbox input "false"
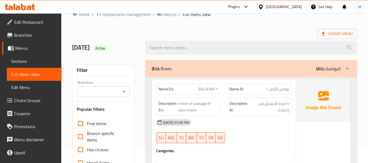
scroll to position [0, 0]
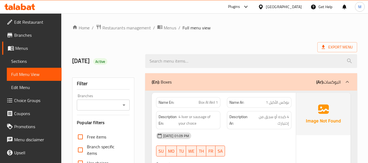
click at [164, 103] on strong "Name En:" at bounding box center [167, 103] width 16 height 6
copy strong "Name En:"
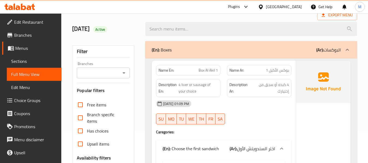
scroll to position [164, 0]
